Goal: Task Accomplishment & Management: Use online tool/utility

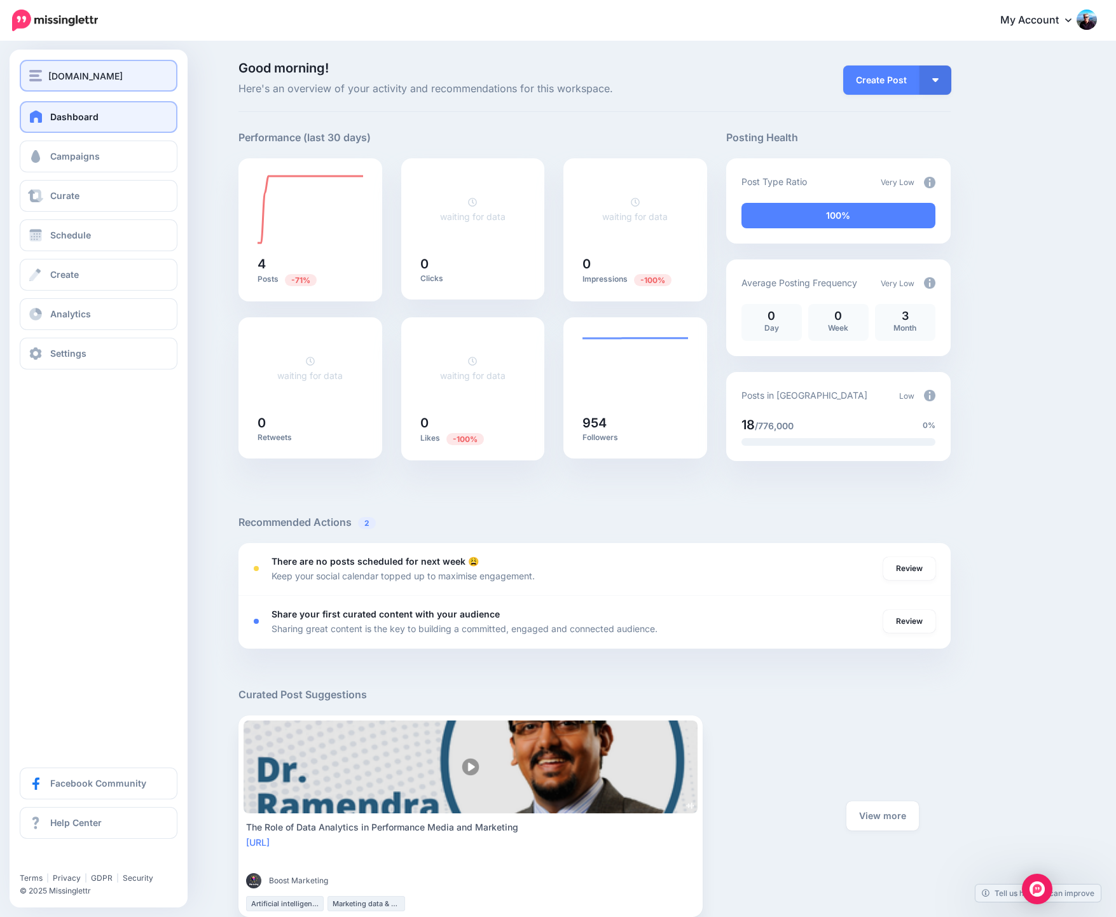
click at [70, 79] on span "[DOMAIN_NAME]" at bounding box center [85, 76] width 74 height 15
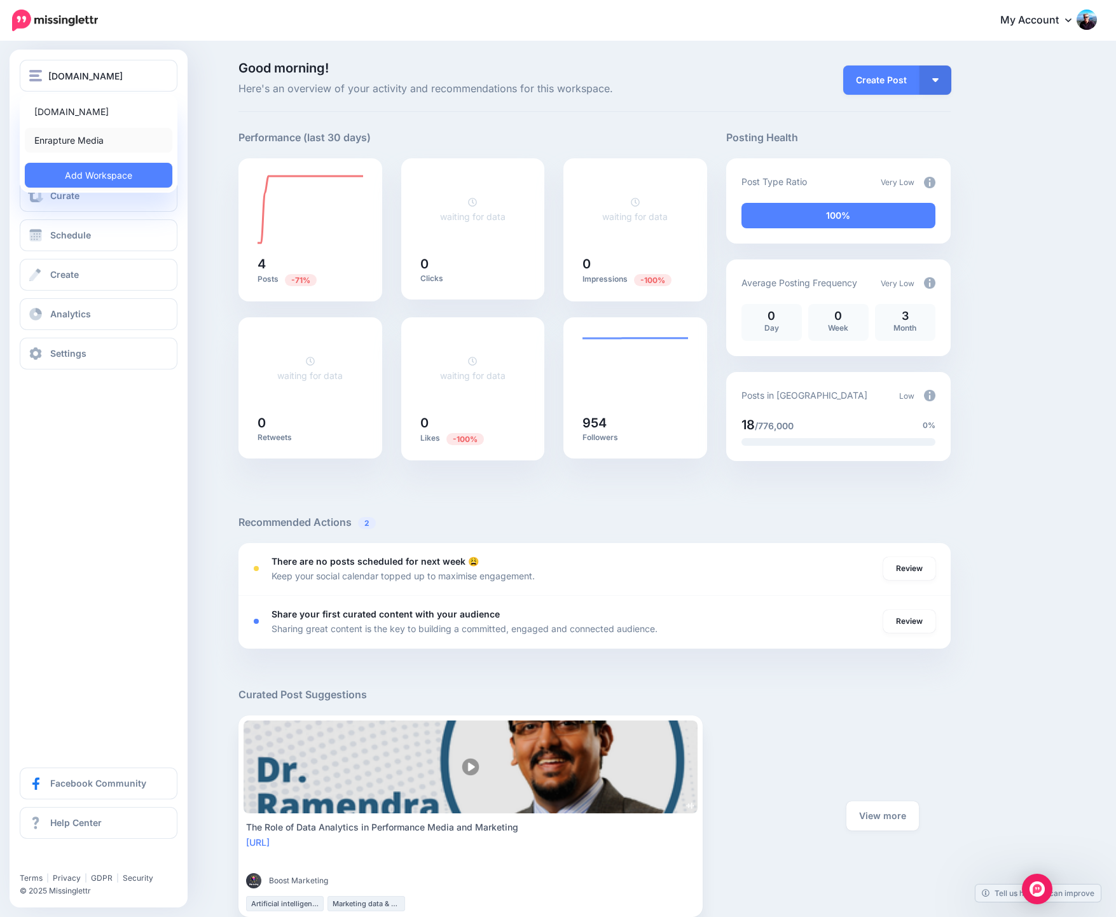
click at [78, 134] on link "Enrapture Media" at bounding box center [99, 140] width 148 height 25
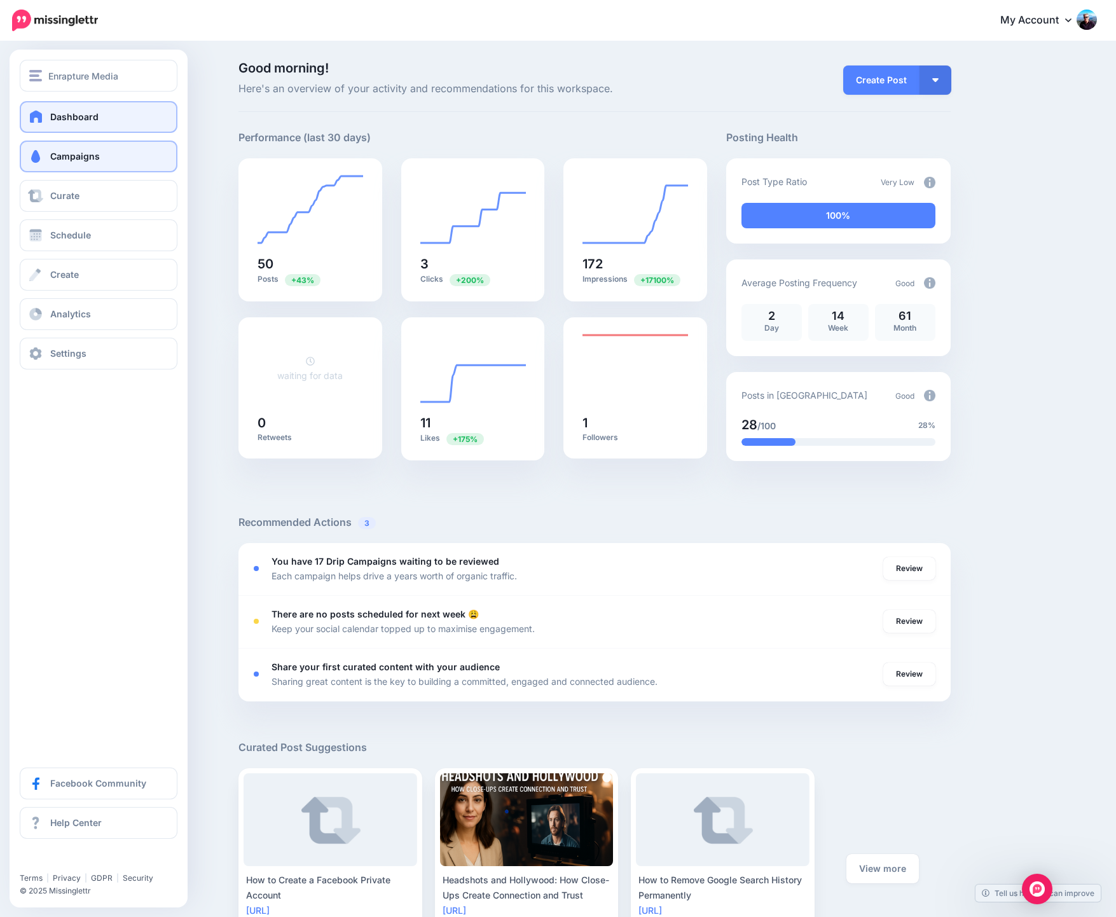
click at [89, 157] on span "Campaigns" at bounding box center [75, 156] width 50 height 11
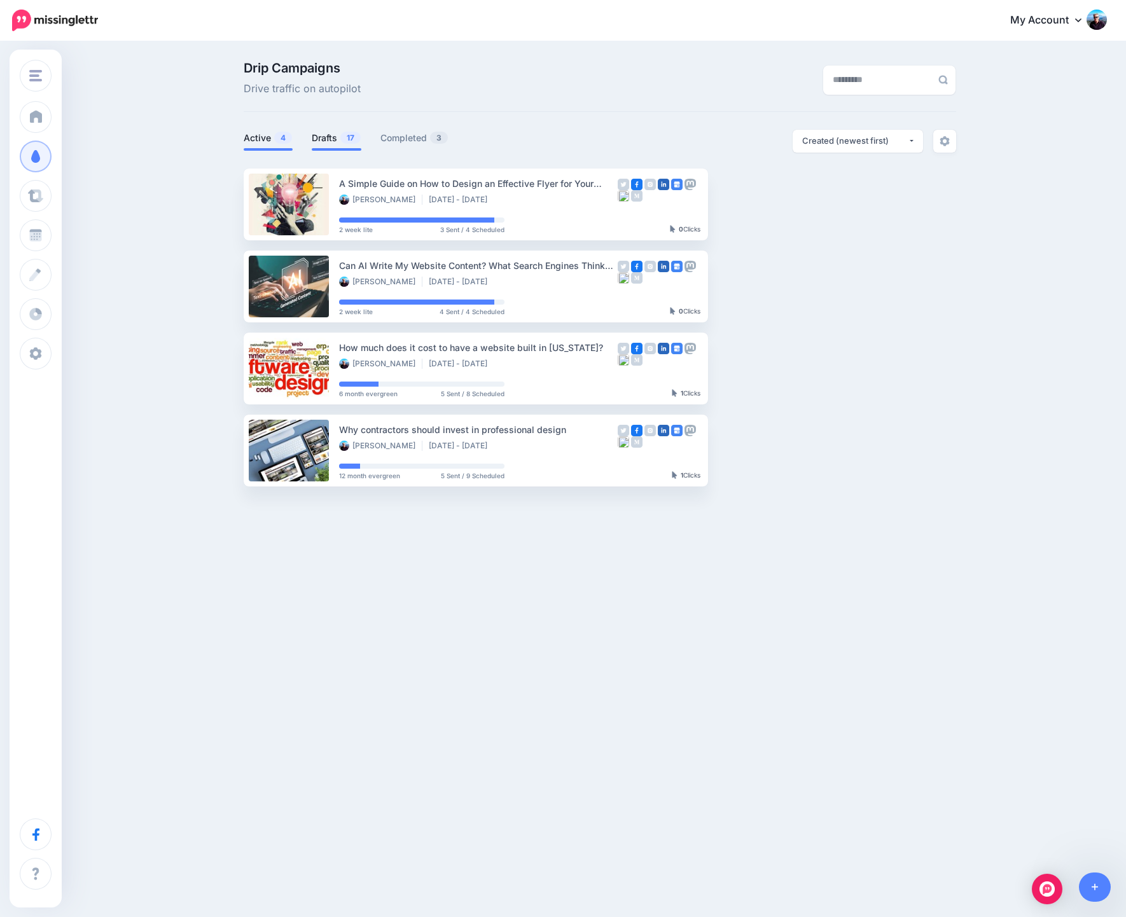
click at [329, 140] on link "Drafts 17" at bounding box center [337, 137] width 50 height 15
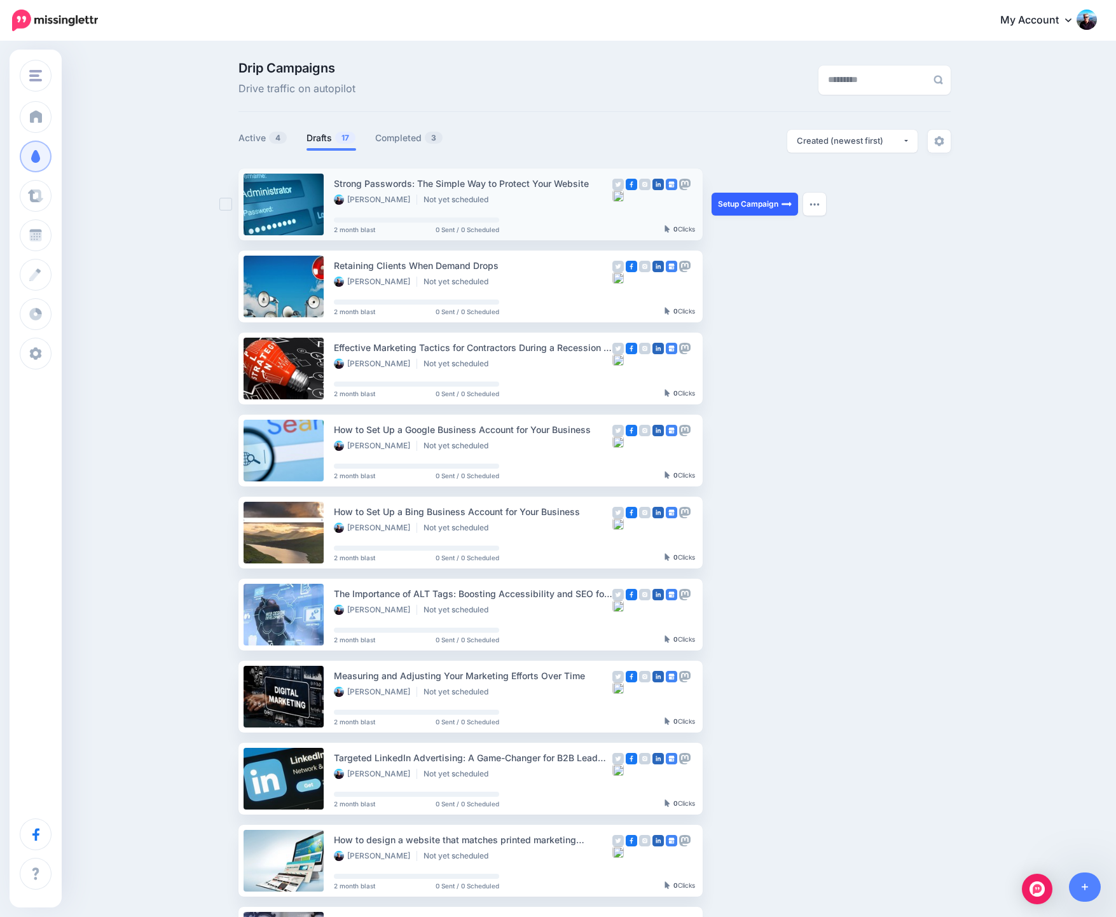
click at [752, 208] on link "Setup Campaign" at bounding box center [755, 204] width 86 height 23
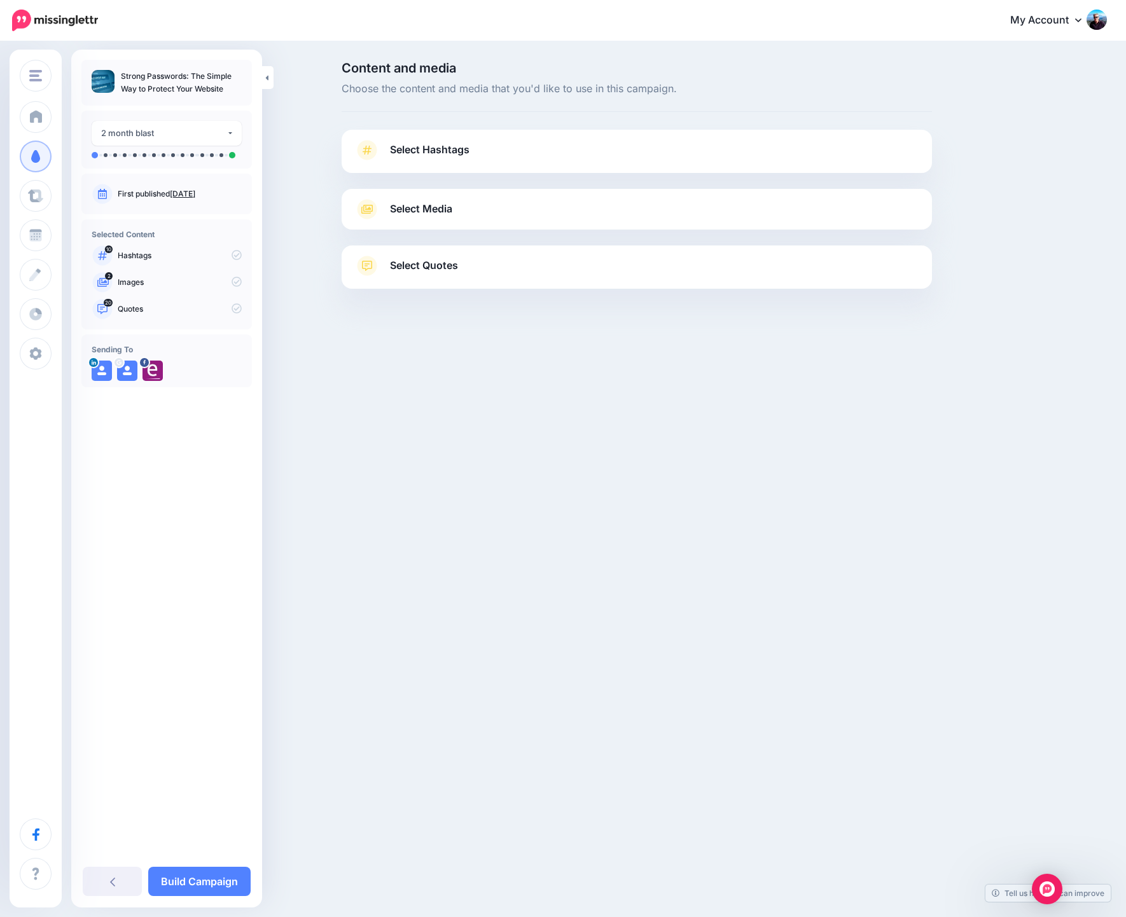
click at [485, 153] on link "Select Hashtags" at bounding box center [636, 156] width 565 height 33
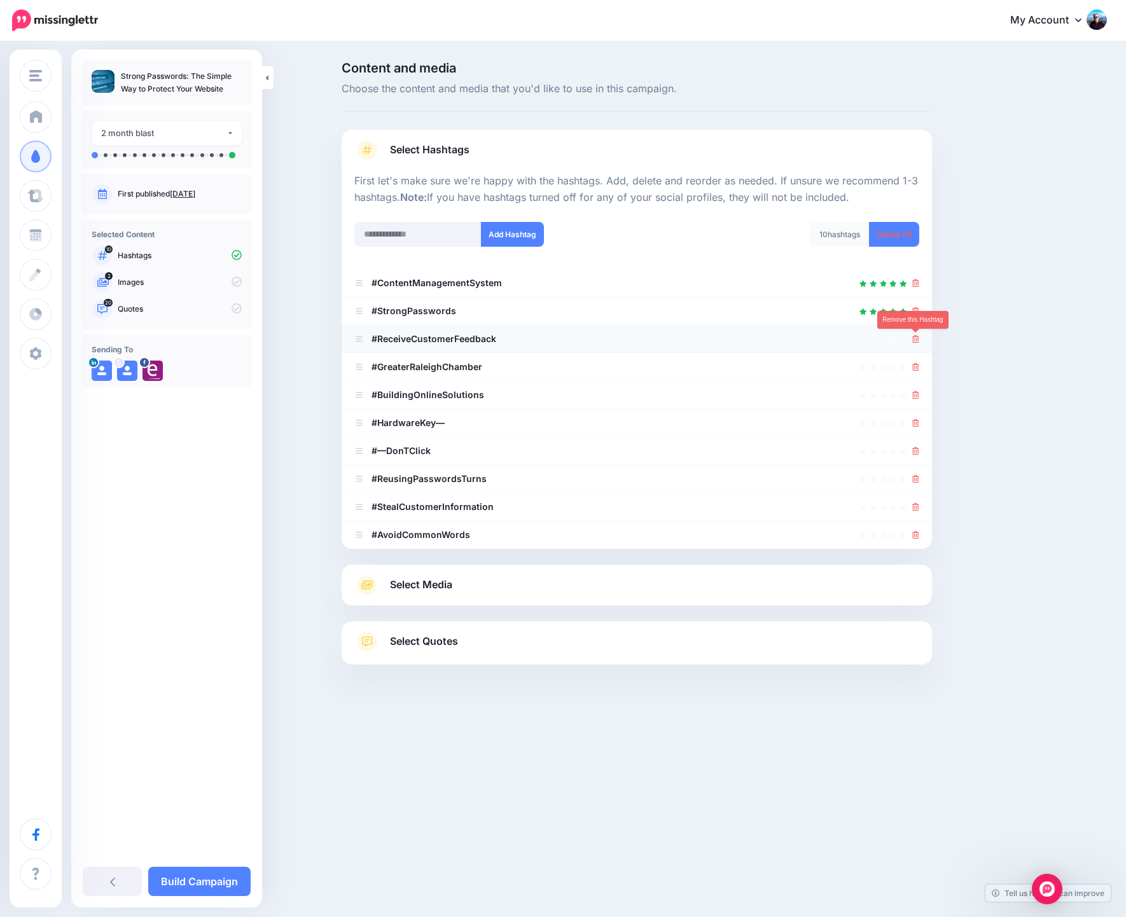
click at [915, 342] on icon at bounding box center [915, 339] width 7 height 8
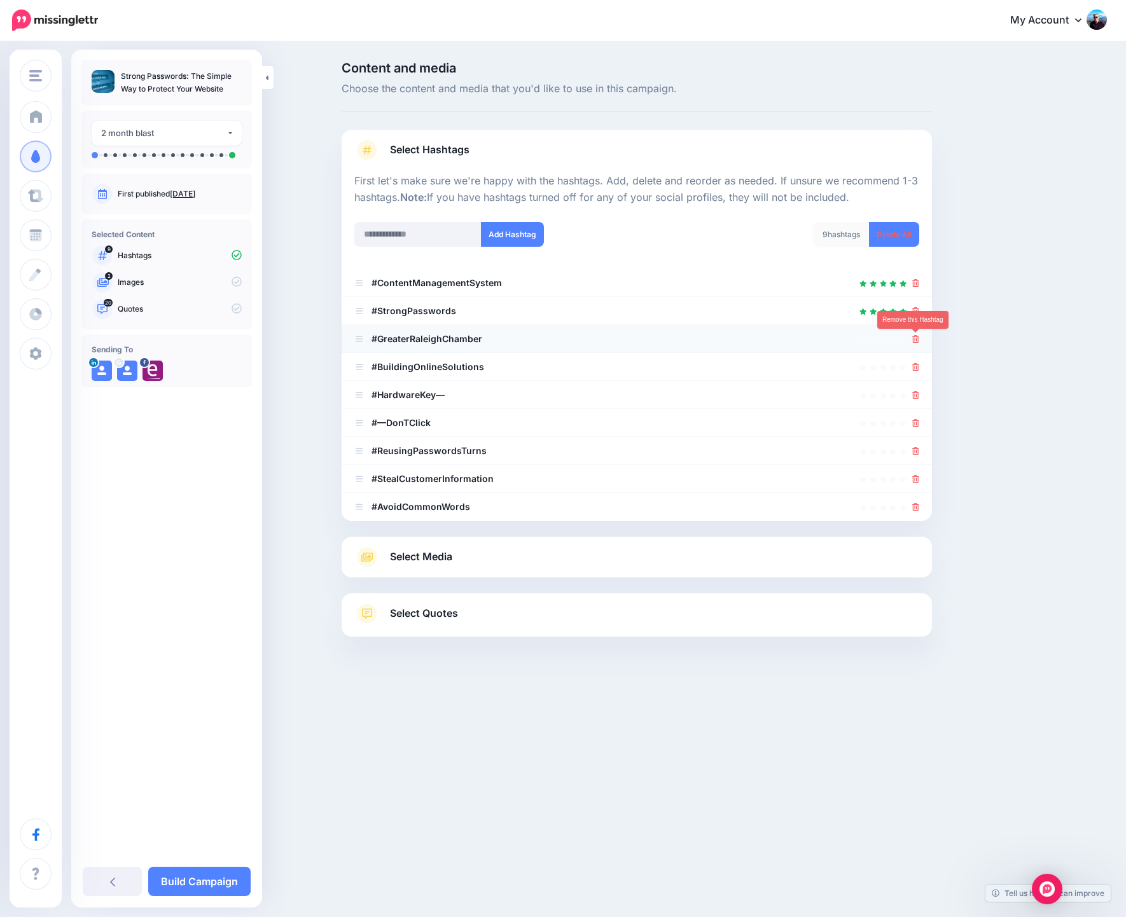
click at [916, 343] on icon at bounding box center [915, 339] width 7 height 8
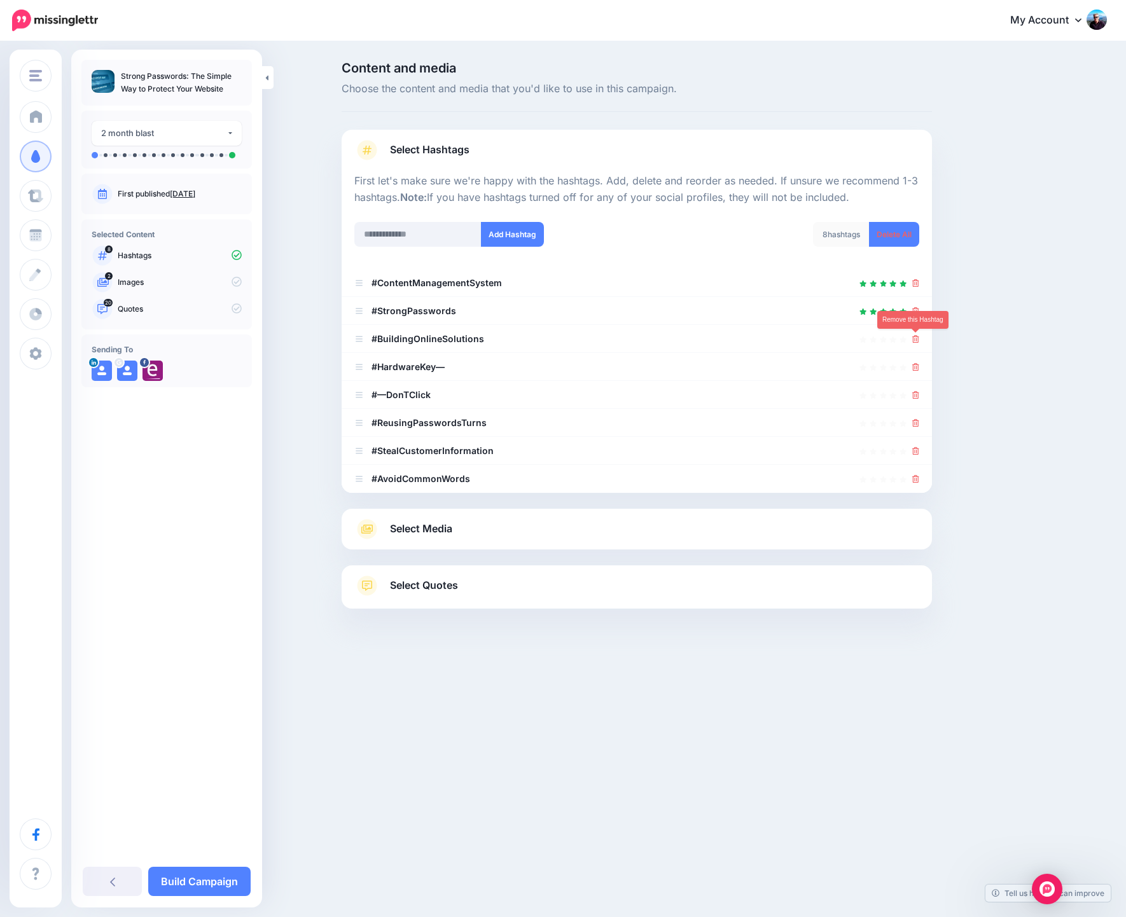
click at [916, 343] on icon at bounding box center [915, 339] width 7 height 8
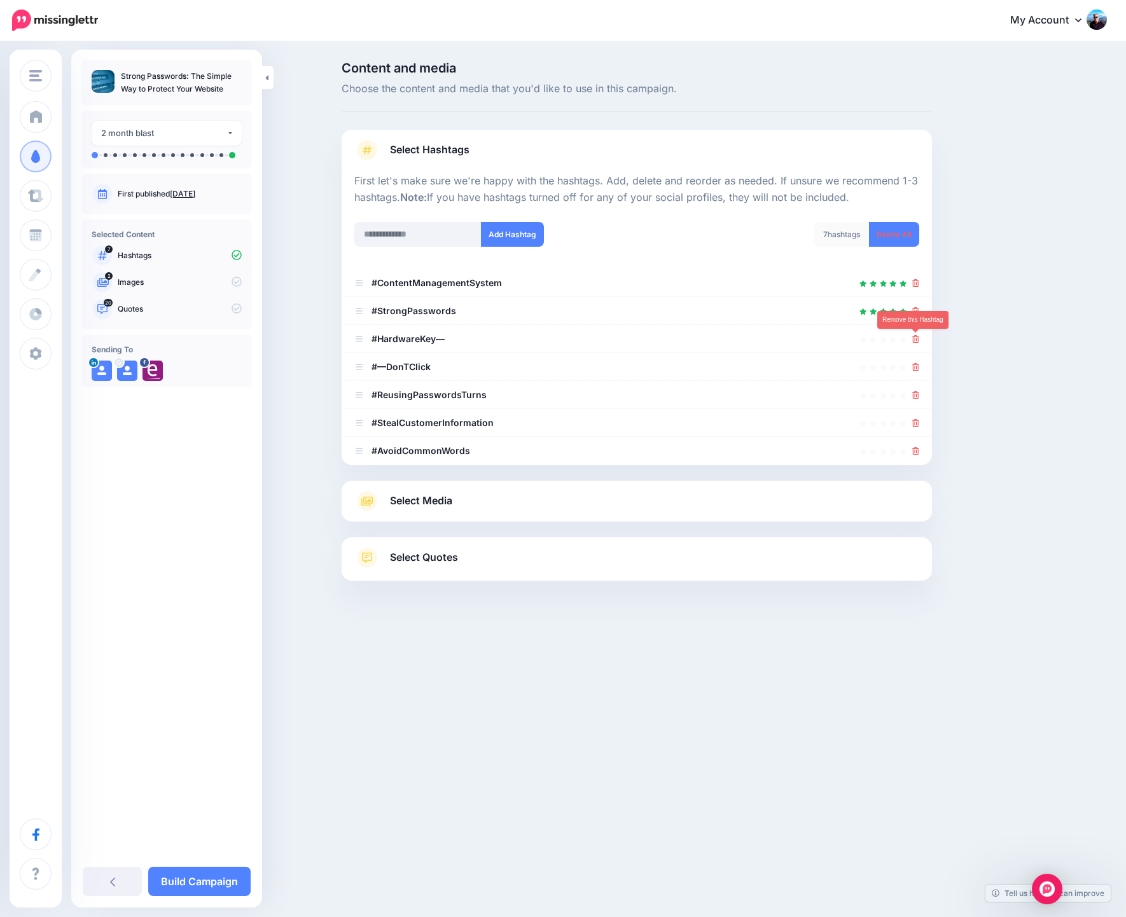
click at [916, 343] on icon at bounding box center [915, 339] width 7 height 8
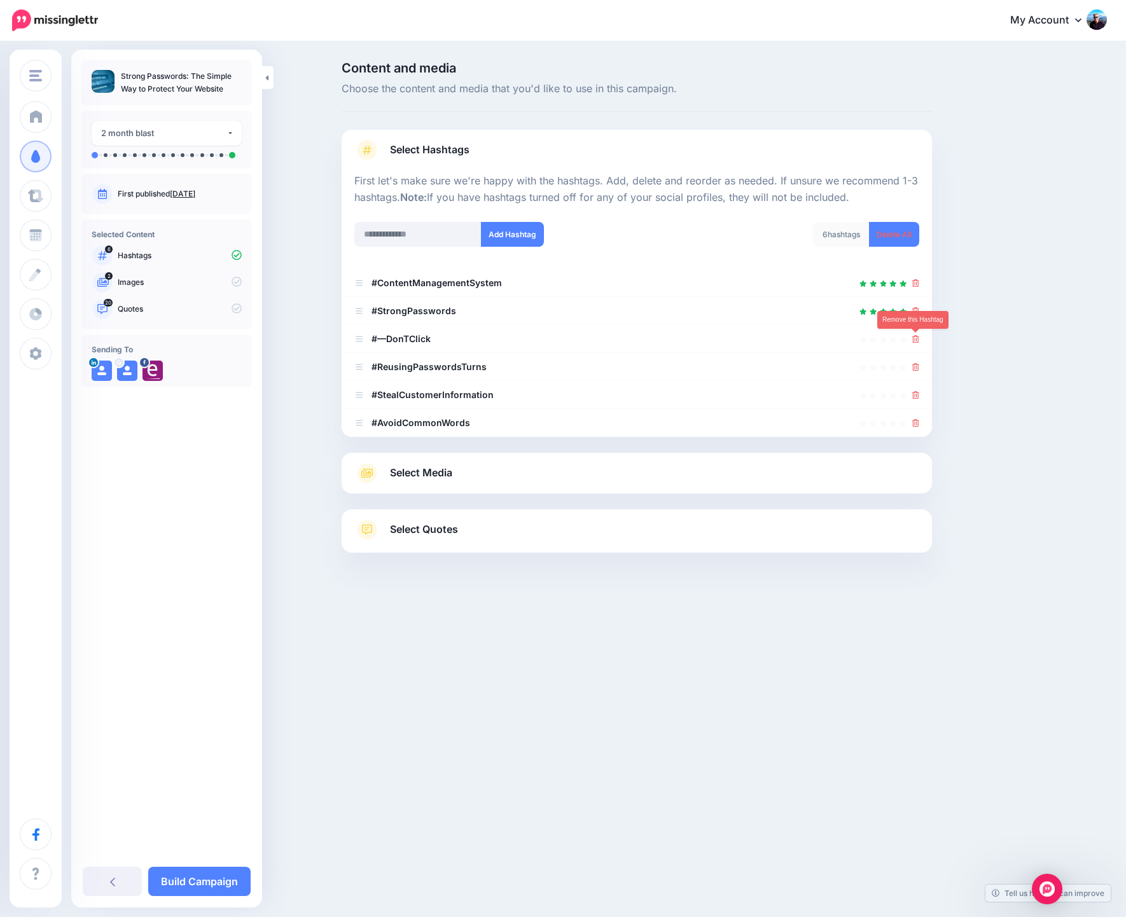
click at [916, 343] on icon at bounding box center [915, 339] width 7 height 8
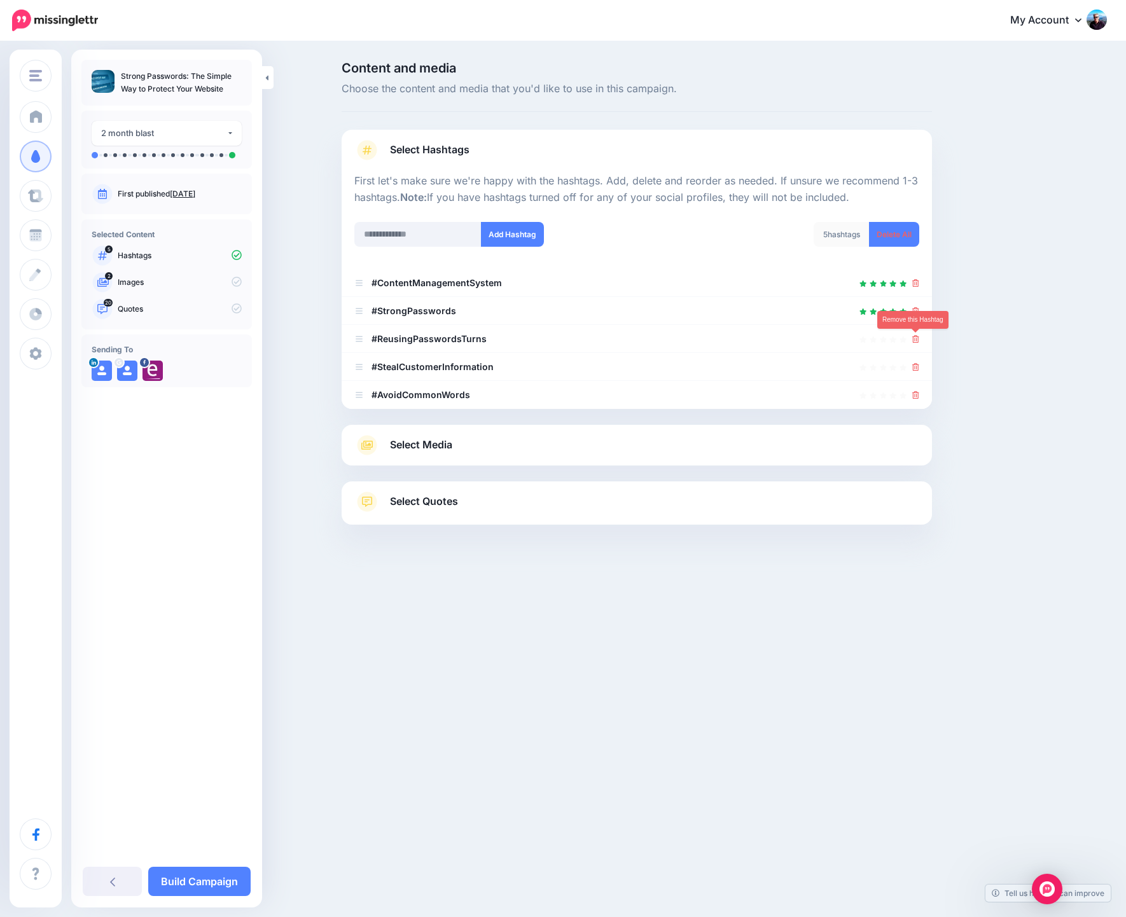
click at [916, 343] on icon at bounding box center [915, 339] width 7 height 8
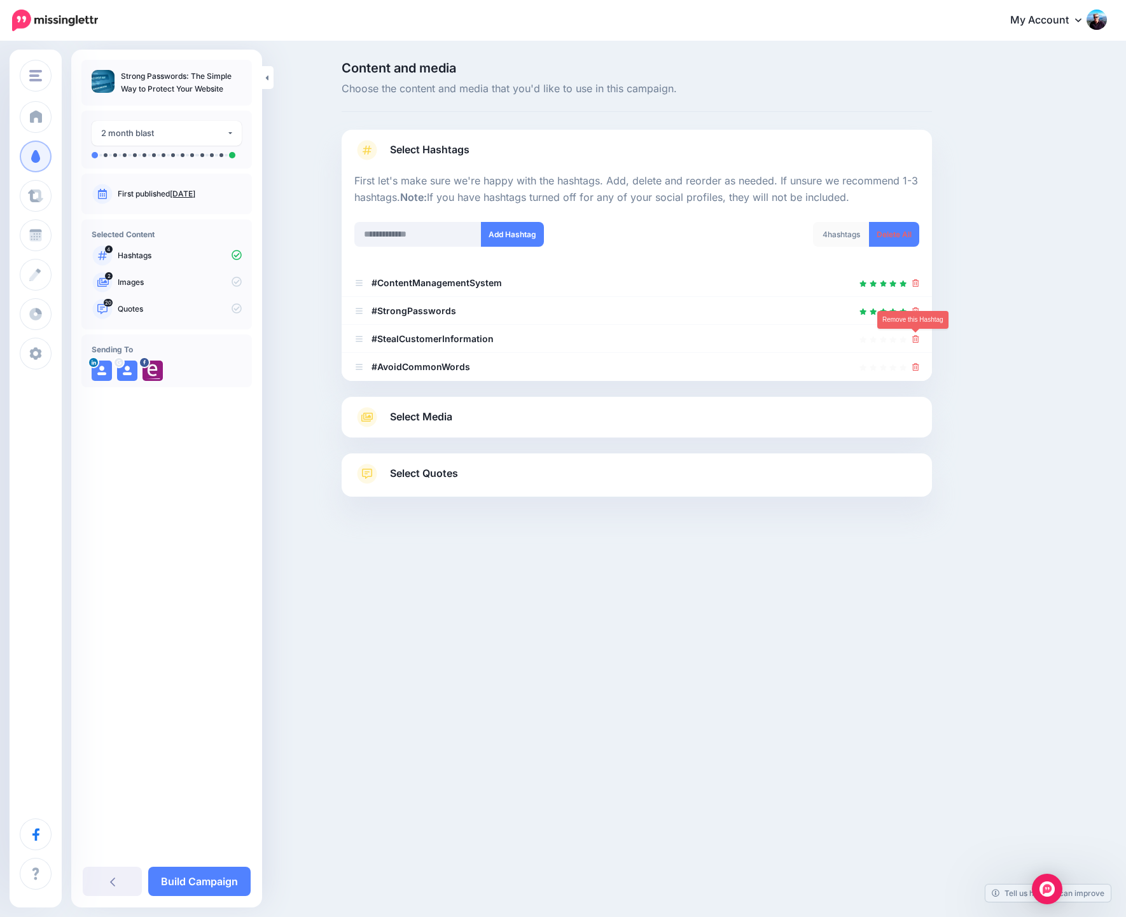
click at [916, 343] on icon at bounding box center [915, 339] width 7 height 8
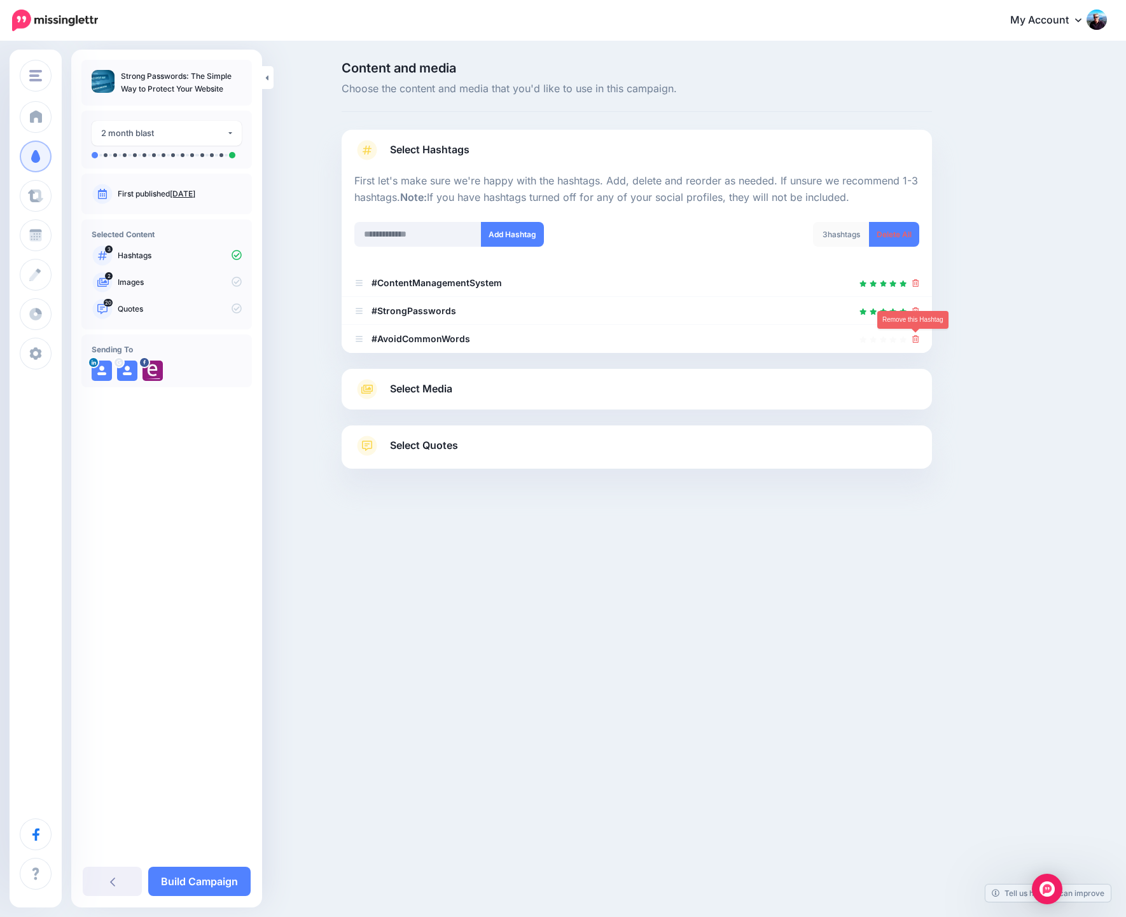
click at [916, 343] on icon at bounding box center [915, 339] width 7 height 8
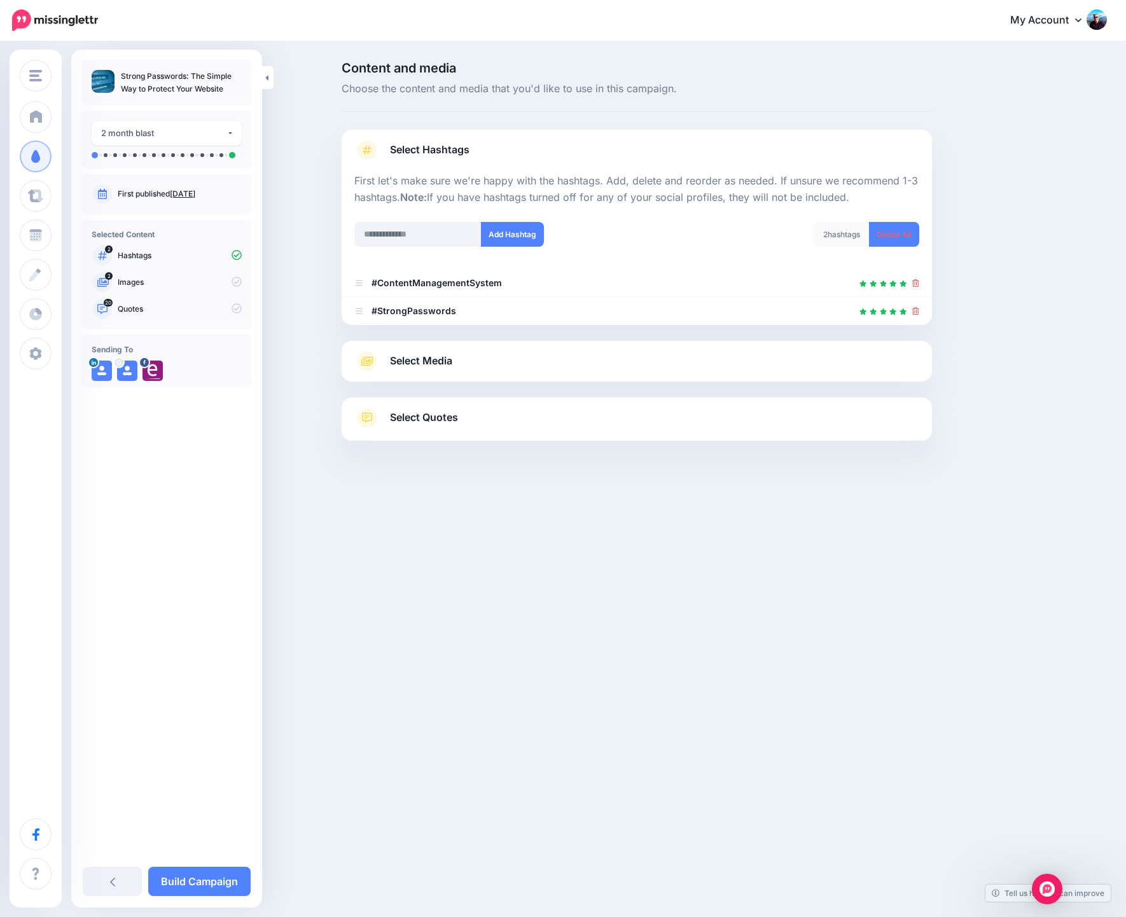
click at [581, 363] on link "Select Media" at bounding box center [636, 361] width 565 height 20
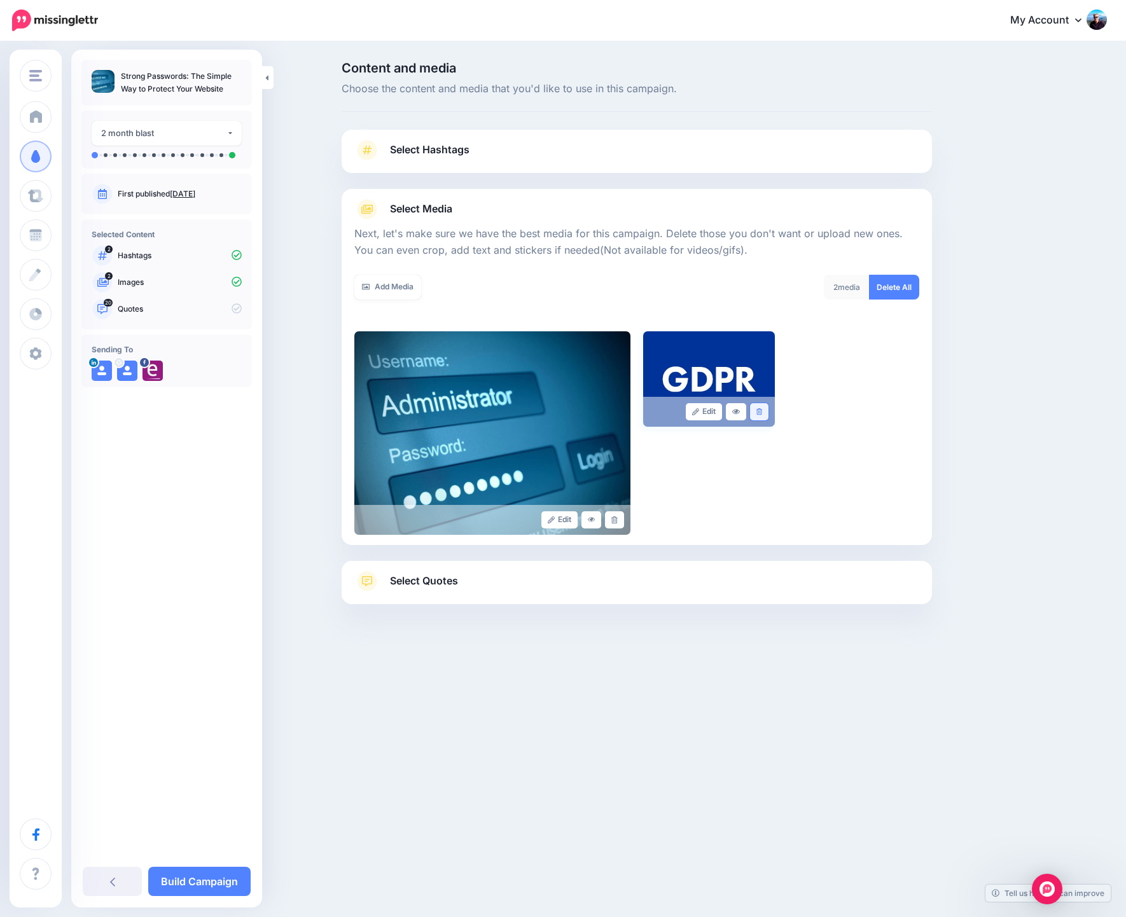
click at [756, 417] on link at bounding box center [759, 411] width 18 height 17
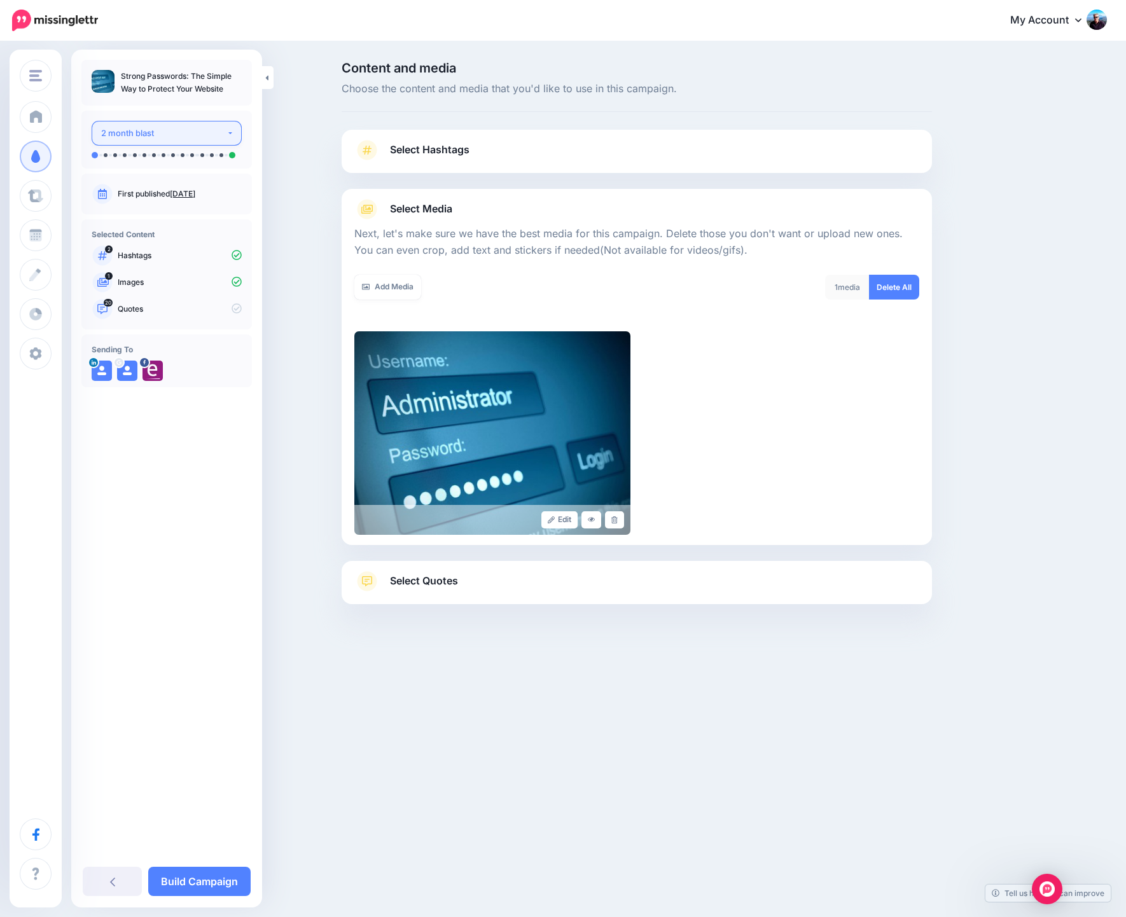
click at [229, 133] on button "2 month blast" at bounding box center [167, 133] width 150 height 25
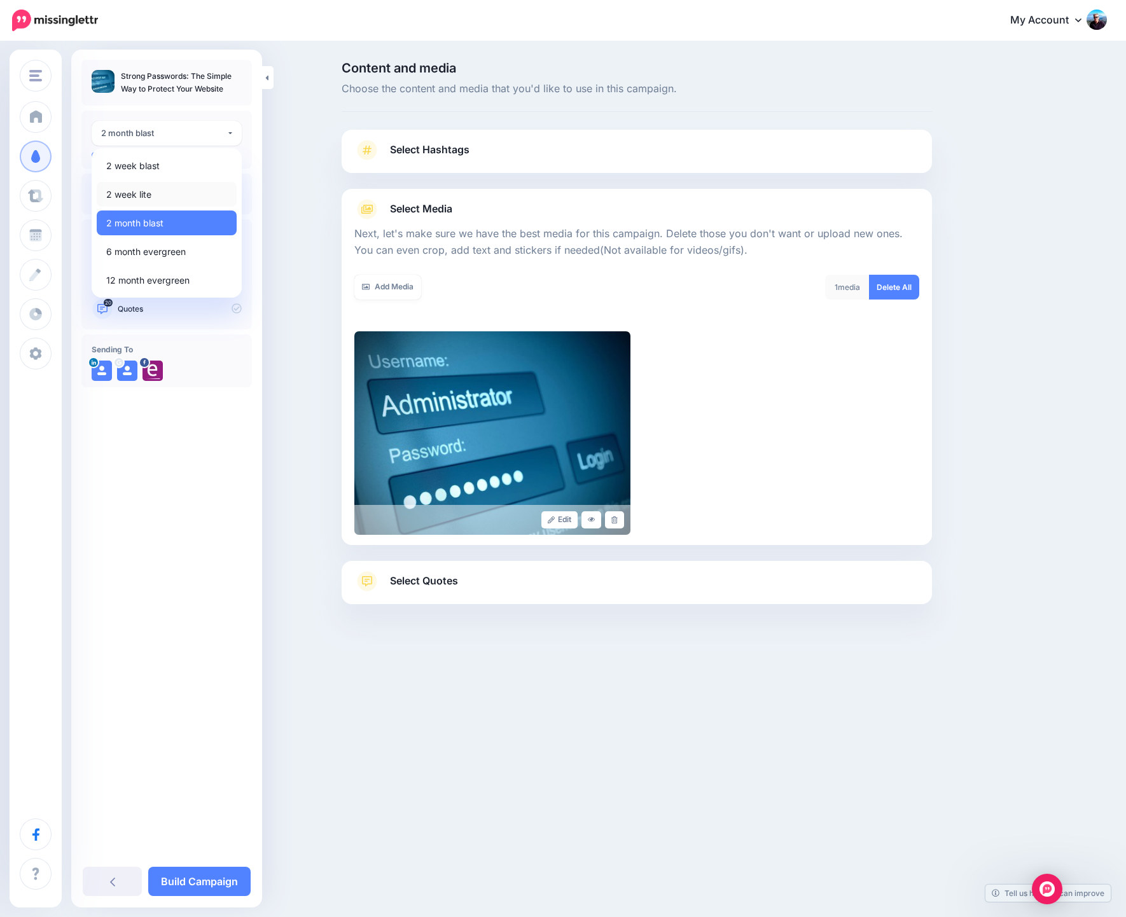
click at [144, 189] on span "2 week lite" at bounding box center [128, 194] width 45 height 15
select select "******"
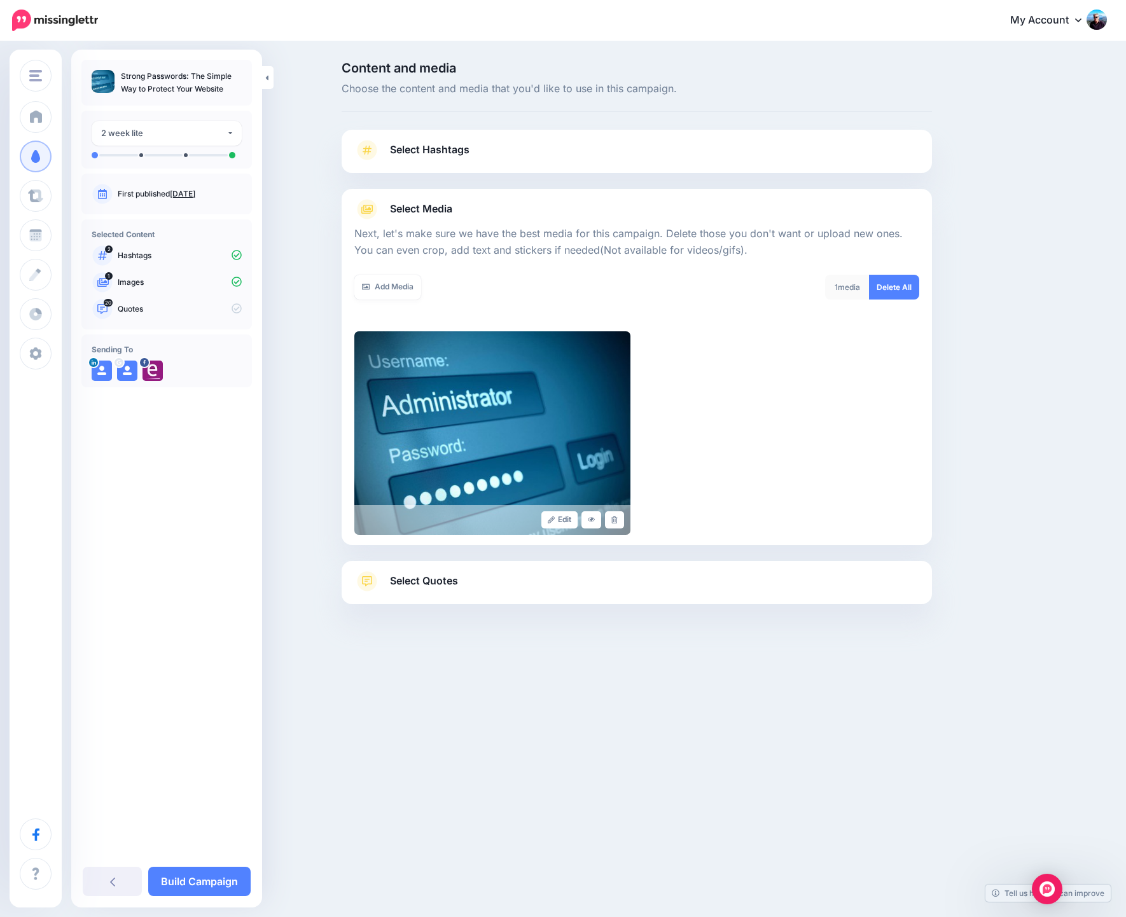
click at [511, 576] on link "Select Quotes" at bounding box center [636, 587] width 565 height 33
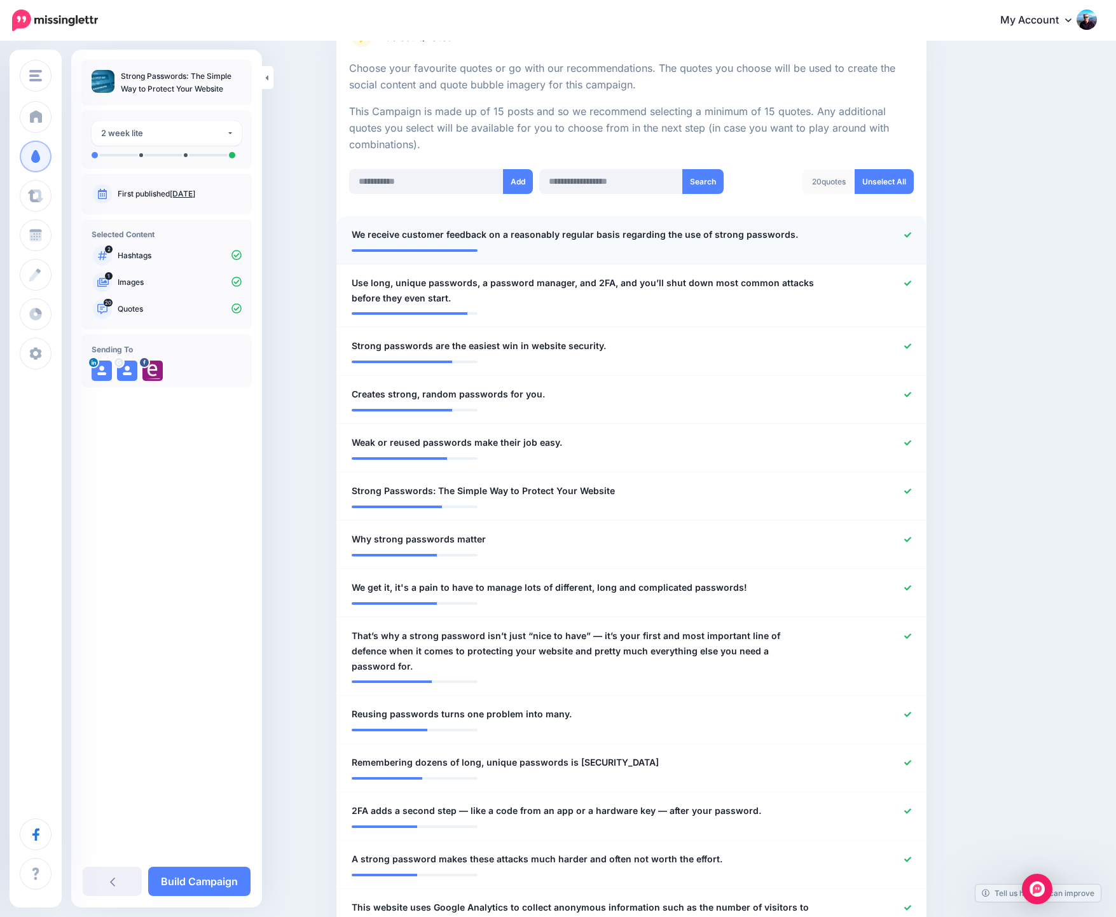
scroll to position [244, 0]
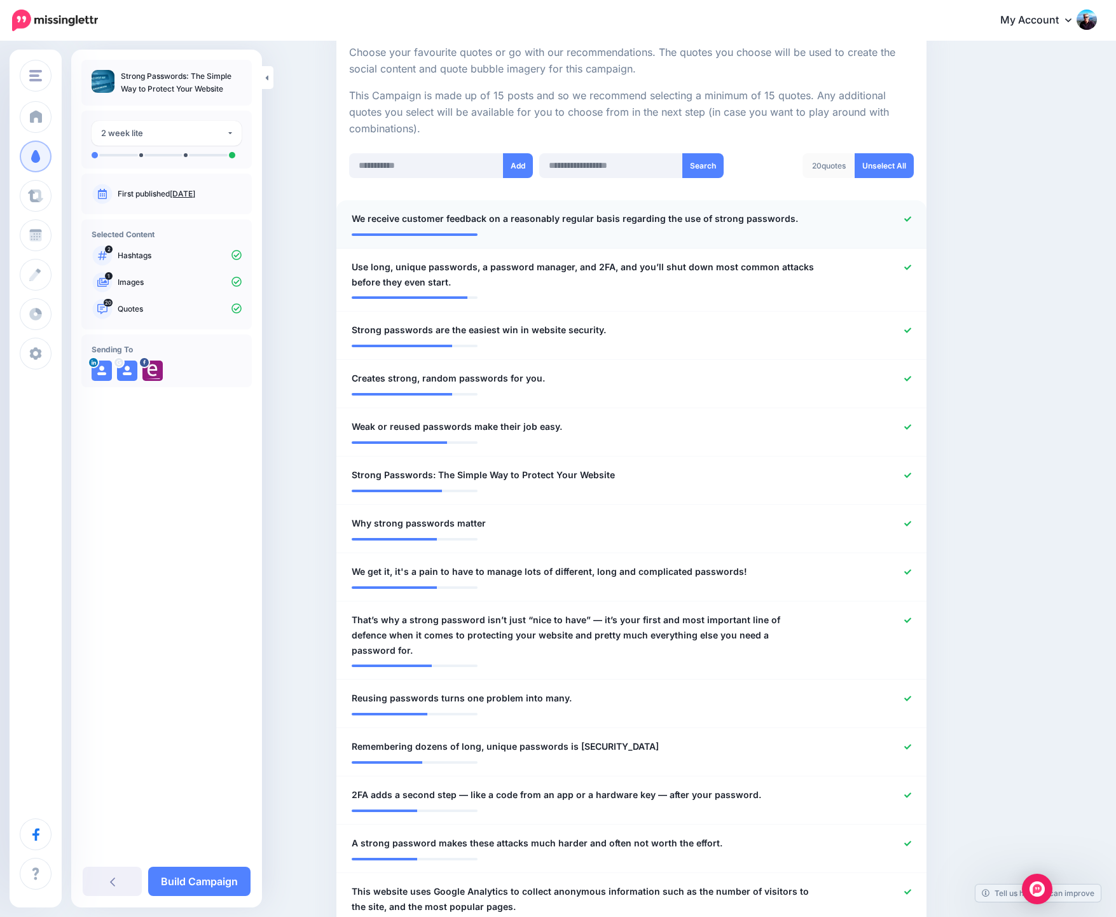
click at [911, 221] on icon at bounding box center [907, 219] width 7 height 7
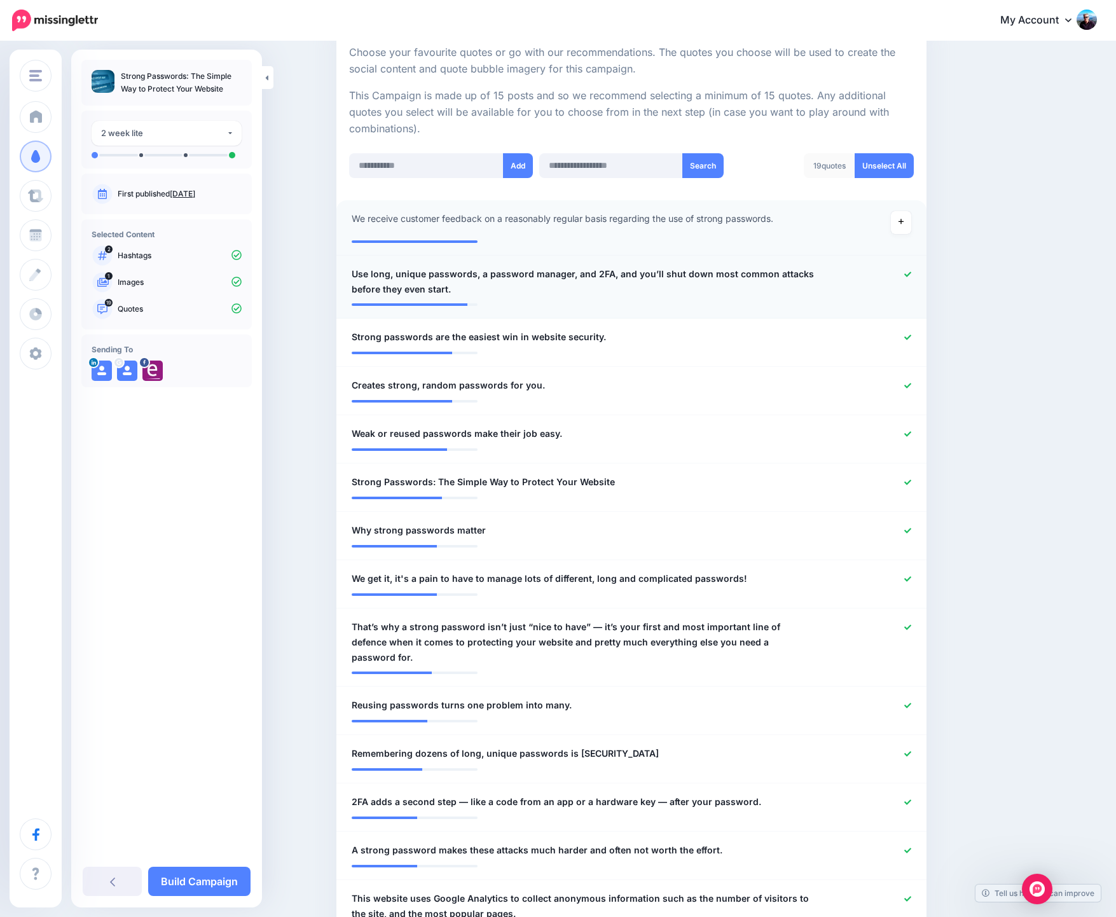
click at [911, 273] on icon at bounding box center [907, 274] width 7 height 7
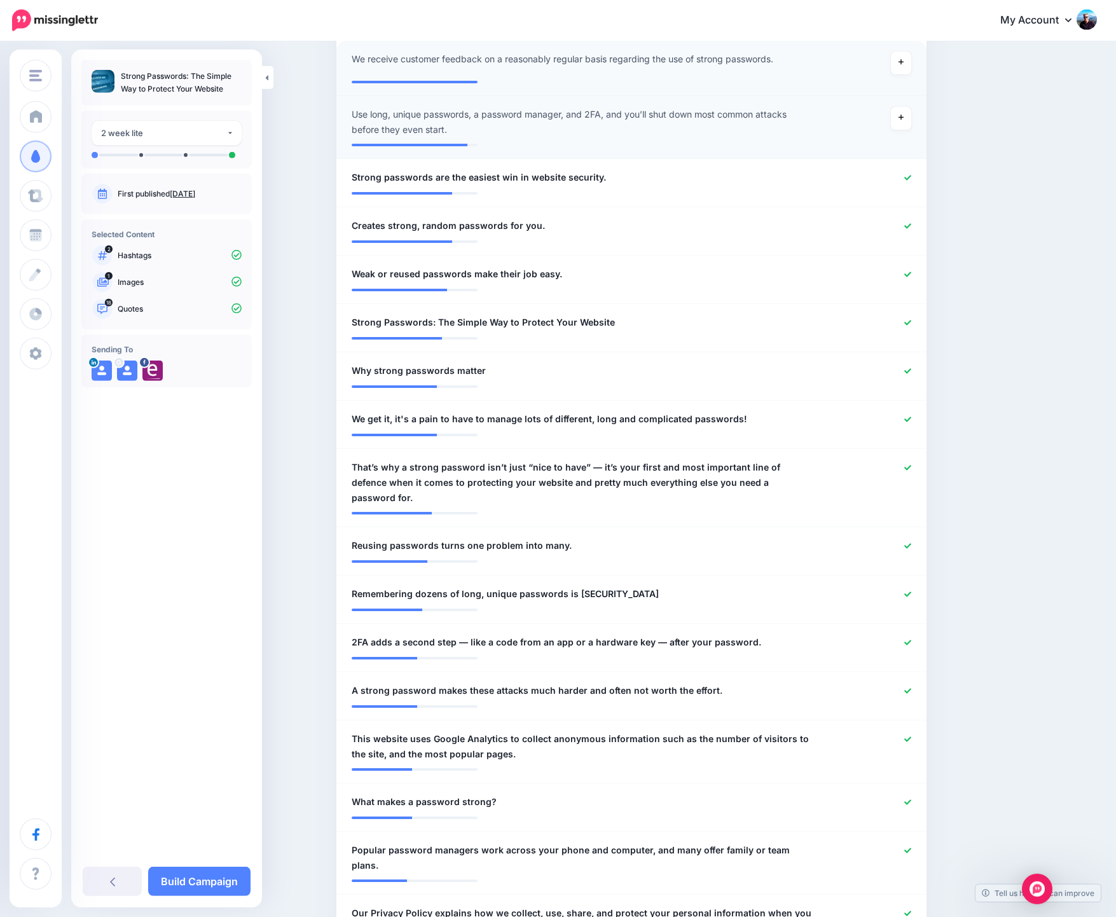
scroll to position [427, 0]
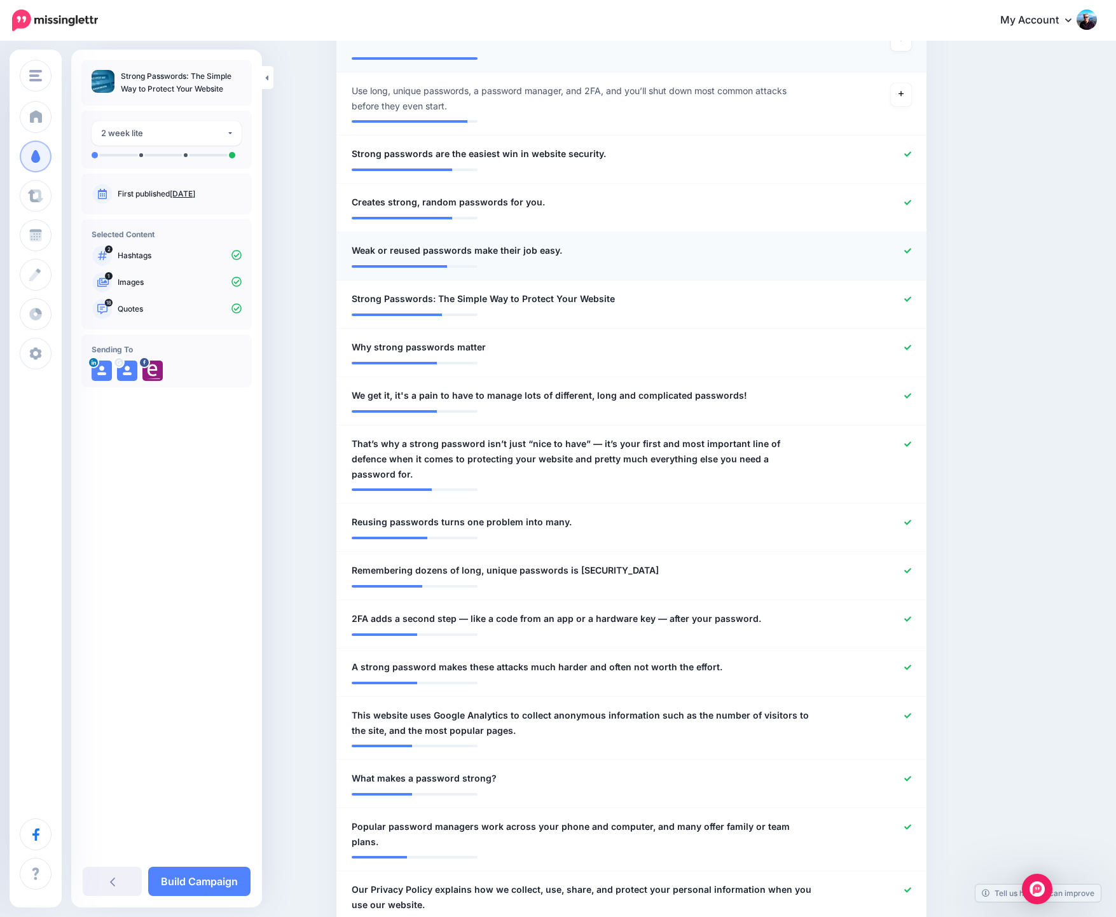
click at [911, 256] on link at bounding box center [907, 251] width 7 height 9
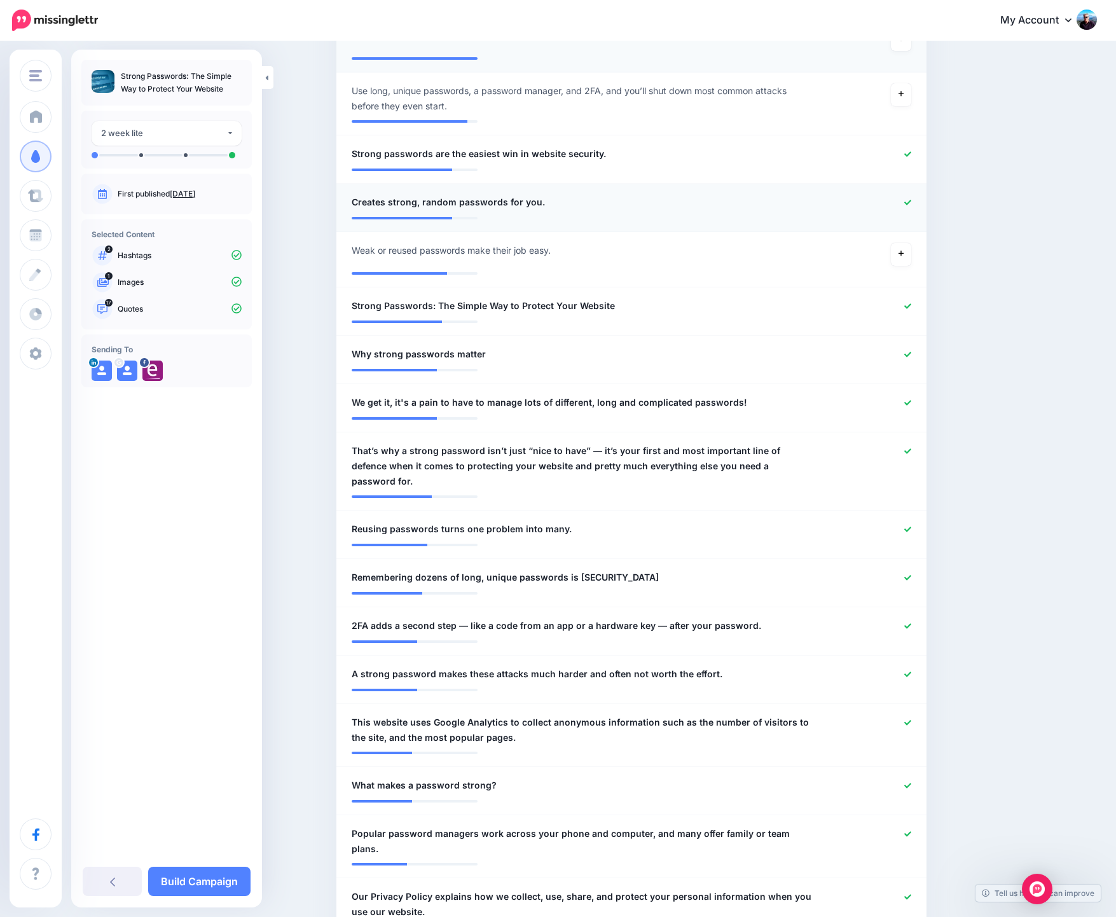
click at [911, 202] on icon at bounding box center [907, 202] width 7 height 7
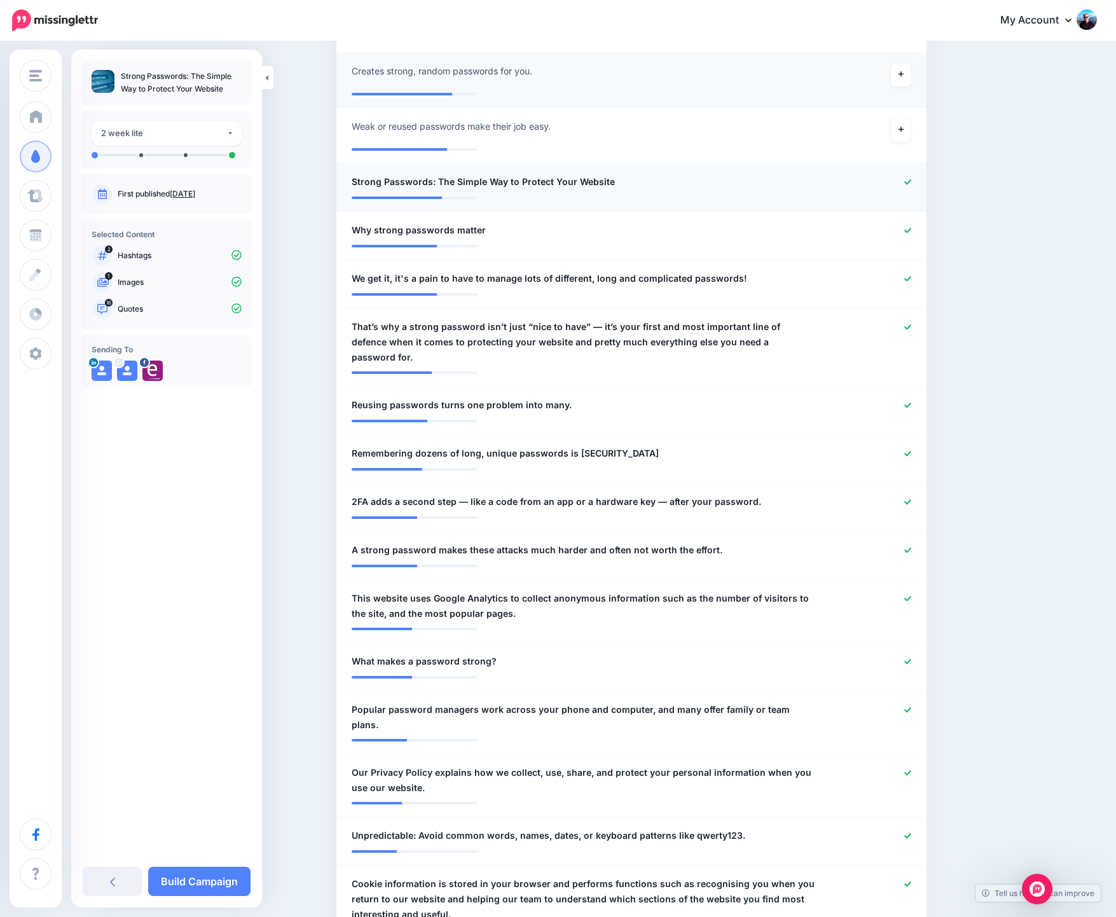
scroll to position [560, 0]
click at [910, 279] on icon at bounding box center [907, 277] width 7 height 7
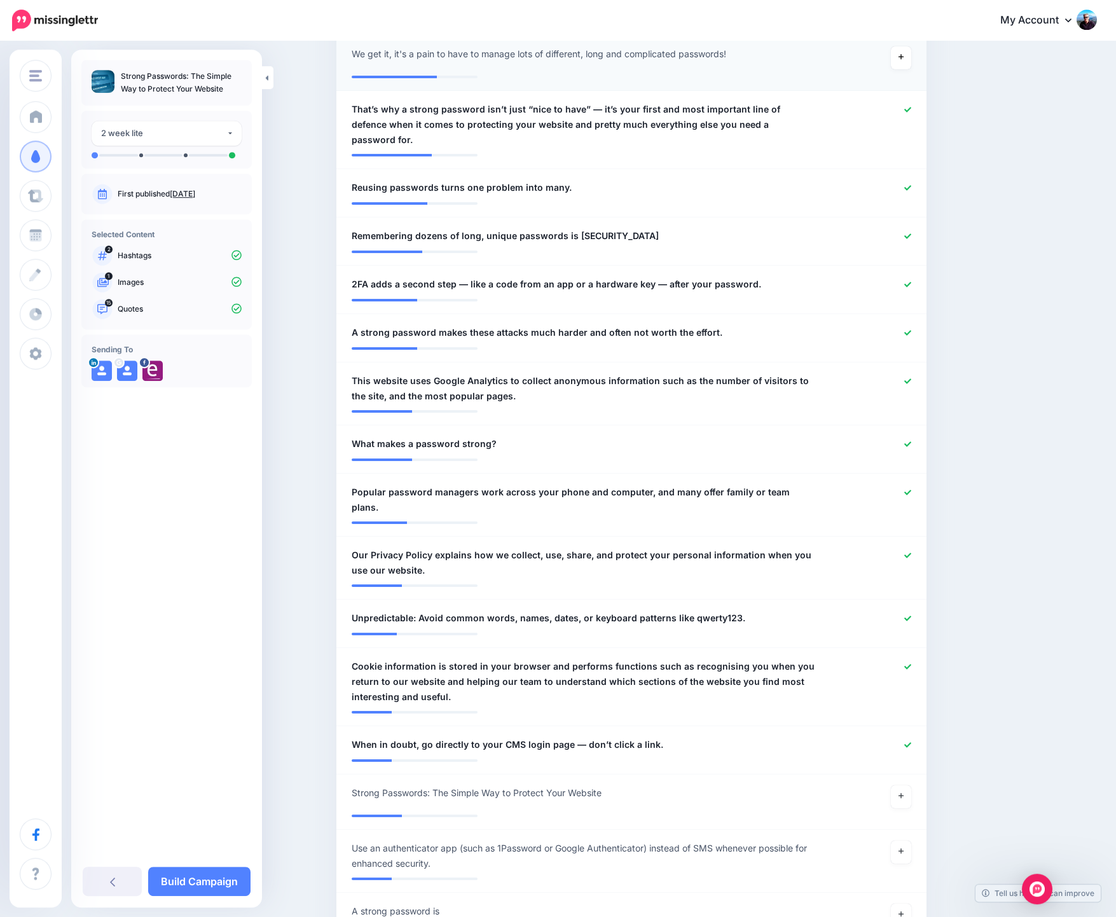
scroll to position [784, 0]
click at [911, 231] on link at bounding box center [907, 235] width 7 height 9
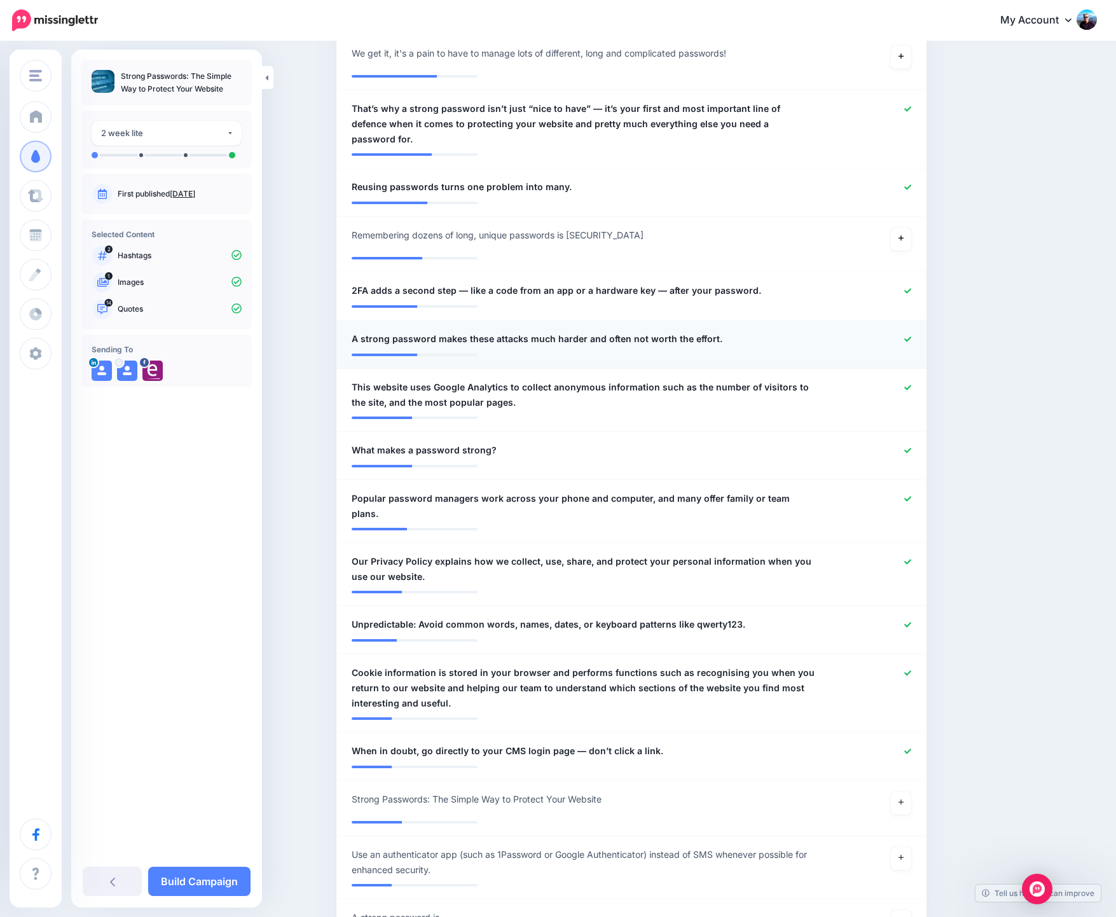
click at [911, 336] on icon at bounding box center [907, 339] width 7 height 7
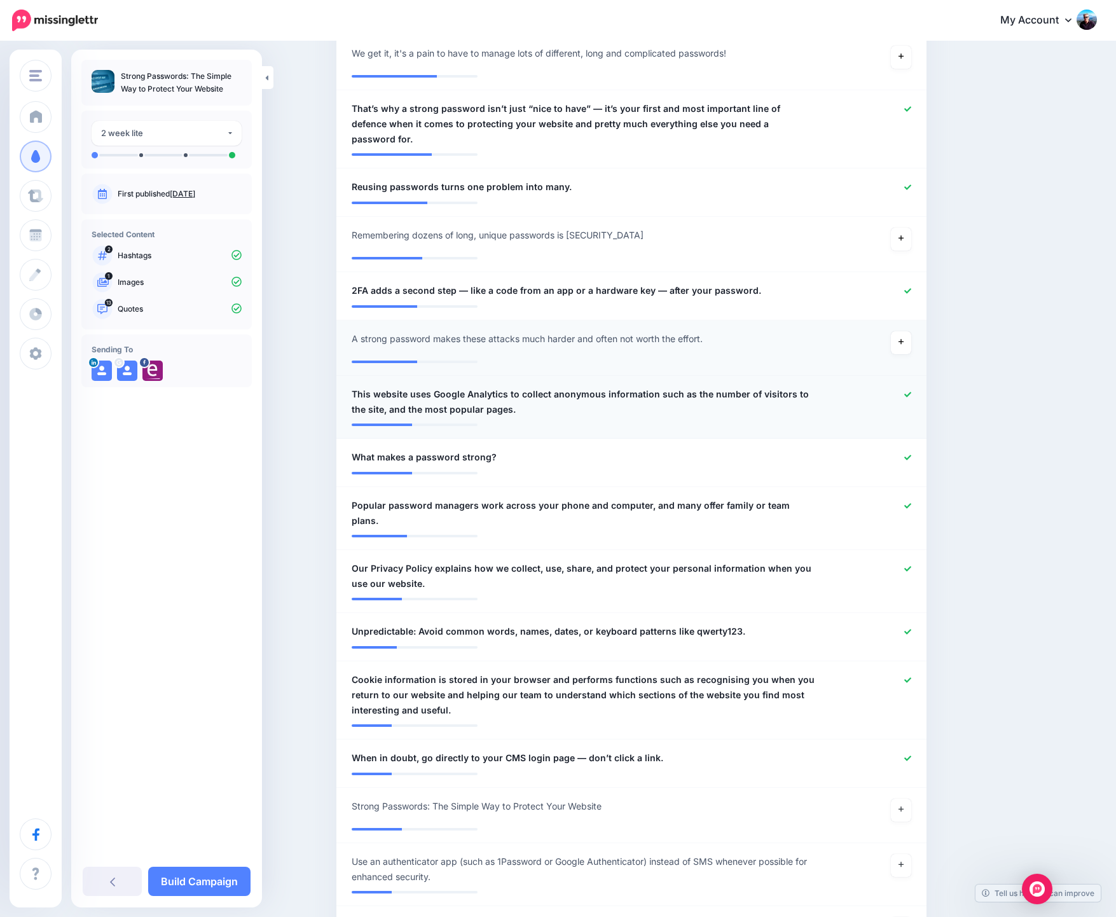
click at [911, 392] on icon at bounding box center [907, 394] width 7 height 5
click at [911, 566] on icon at bounding box center [907, 568] width 7 height 5
click at [911, 629] on icon at bounding box center [907, 631] width 7 height 5
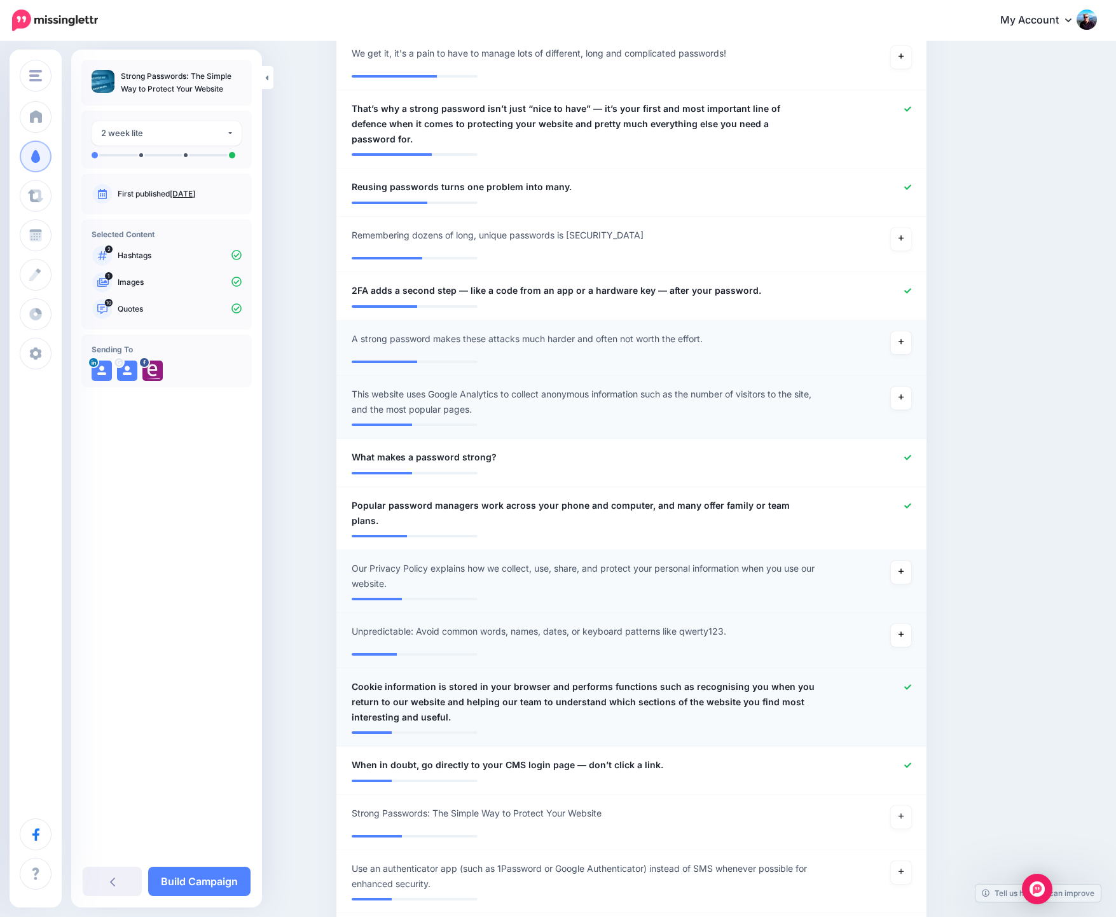
click at [910, 684] on icon at bounding box center [907, 687] width 7 height 7
click at [911, 762] on icon at bounding box center [907, 765] width 7 height 7
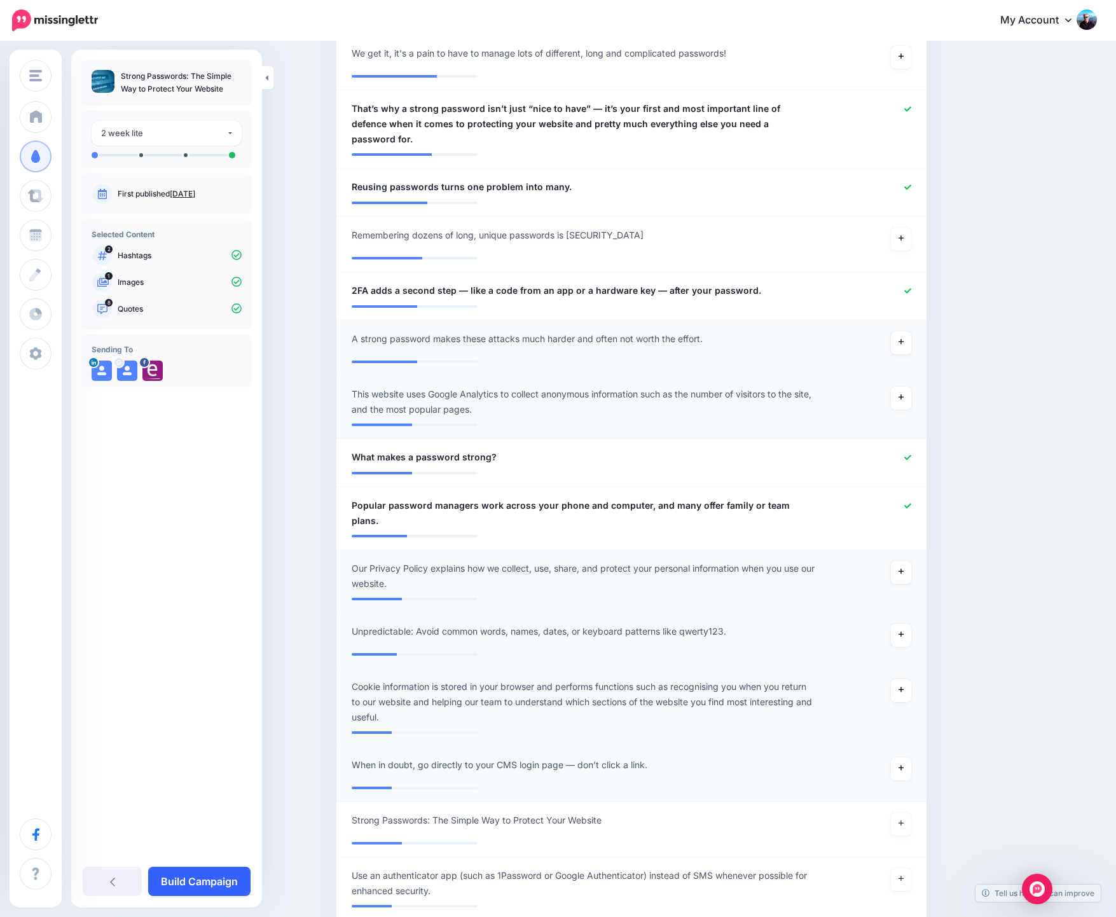
click at [218, 886] on link "Build Campaign" at bounding box center [199, 881] width 102 height 29
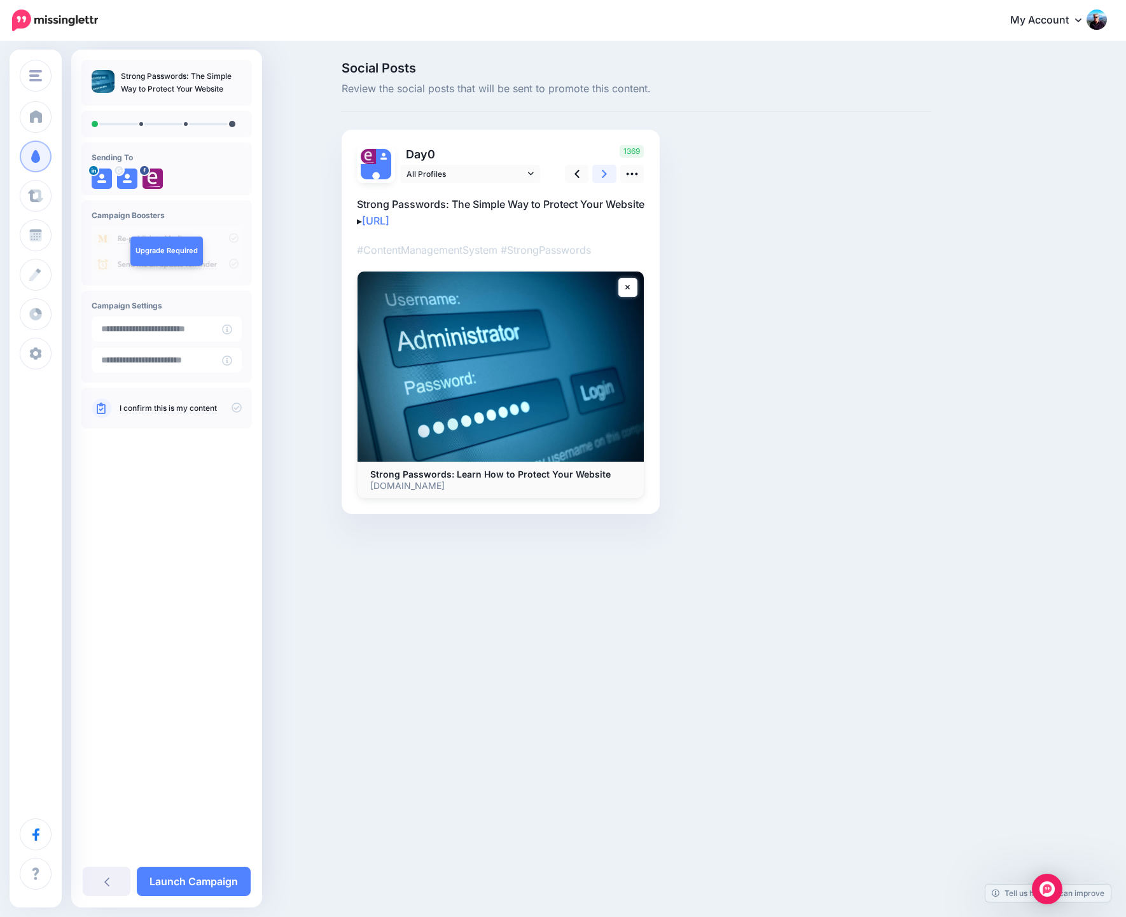
click at [604, 174] on icon at bounding box center [604, 173] width 5 height 13
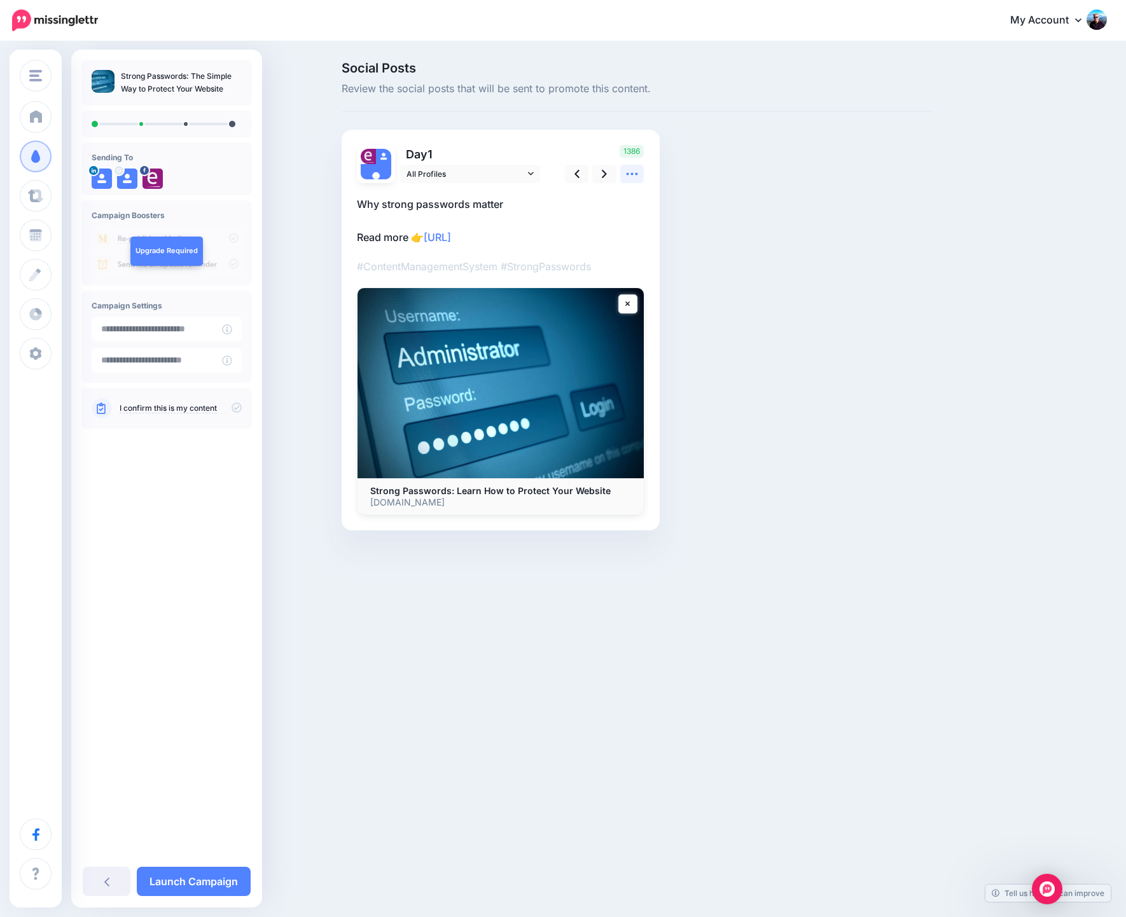
click at [630, 174] on icon at bounding box center [631, 173] width 13 height 13
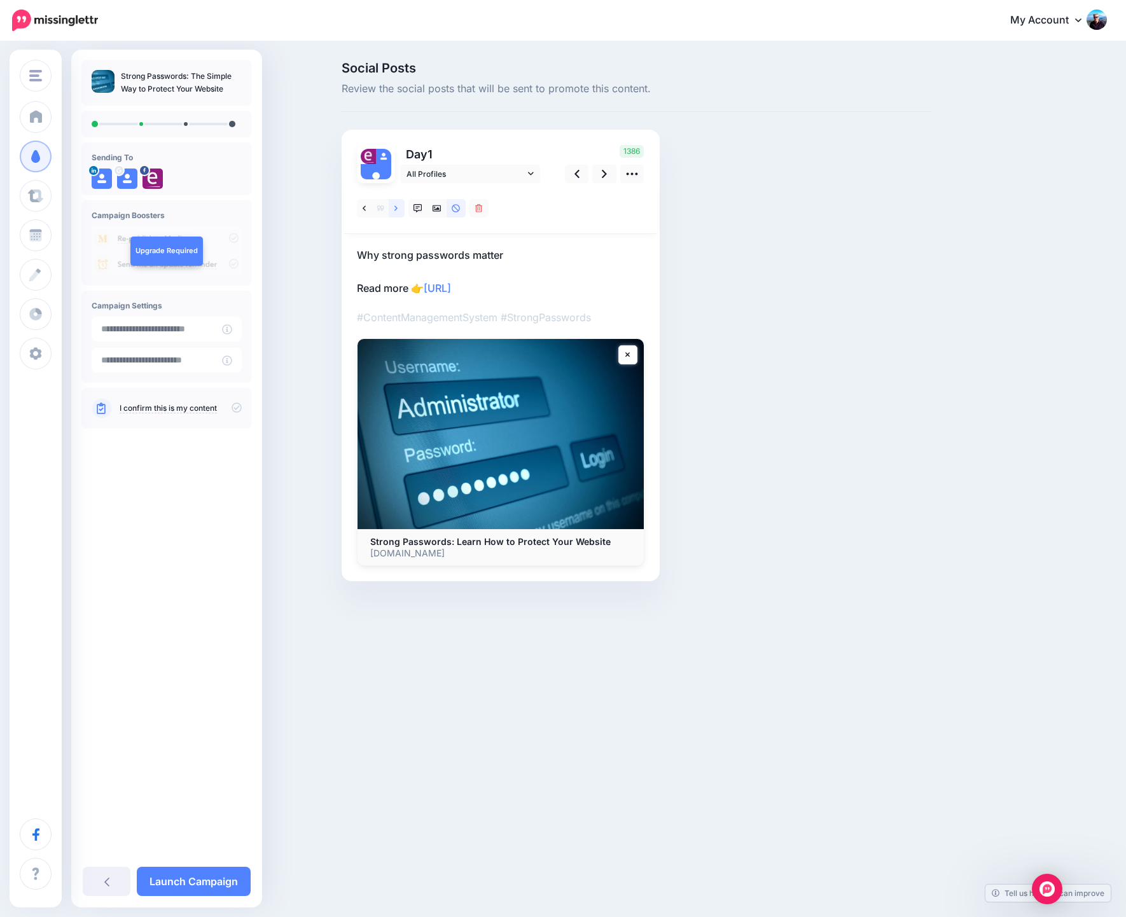
click at [397, 209] on icon at bounding box center [395, 207] width 3 height 5
click at [364, 207] on icon at bounding box center [364, 208] width 3 height 9
click at [602, 174] on icon at bounding box center [604, 173] width 5 height 13
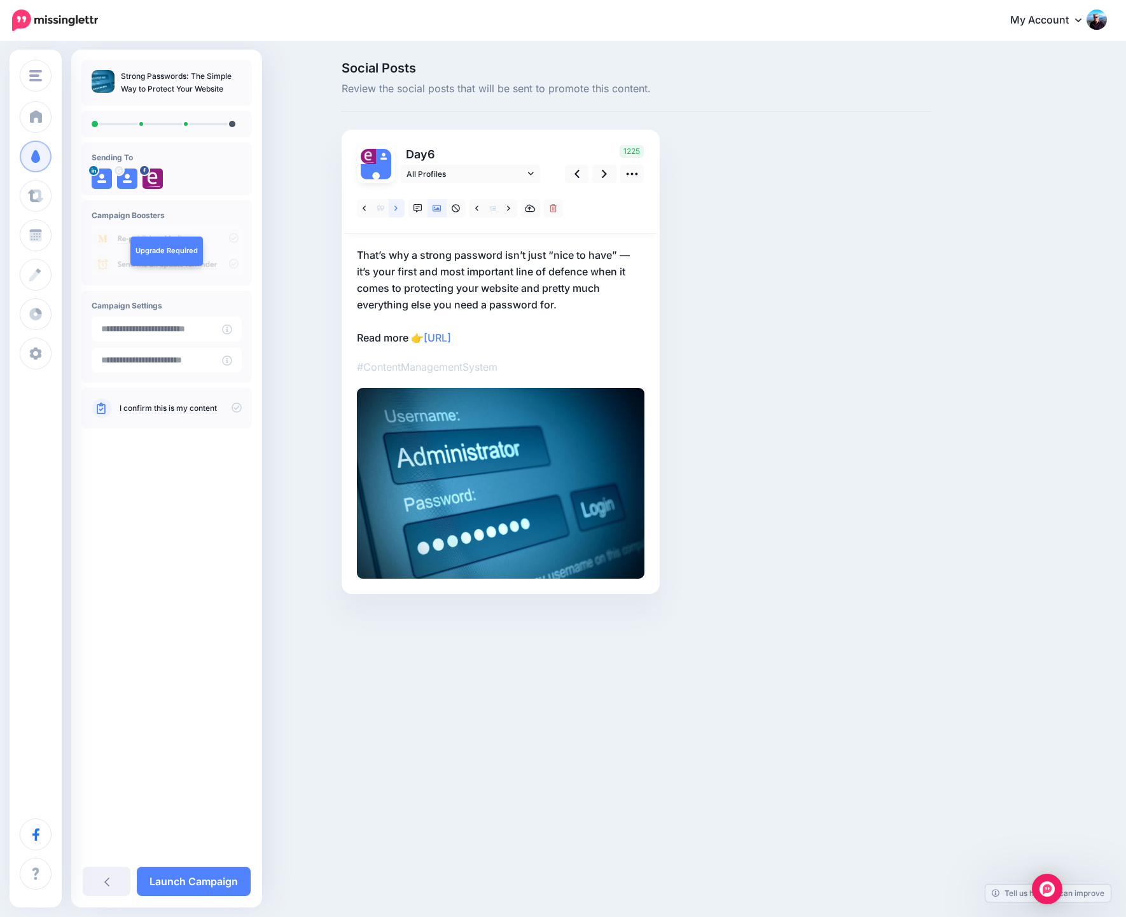
click at [394, 211] on link at bounding box center [397, 208] width 16 height 18
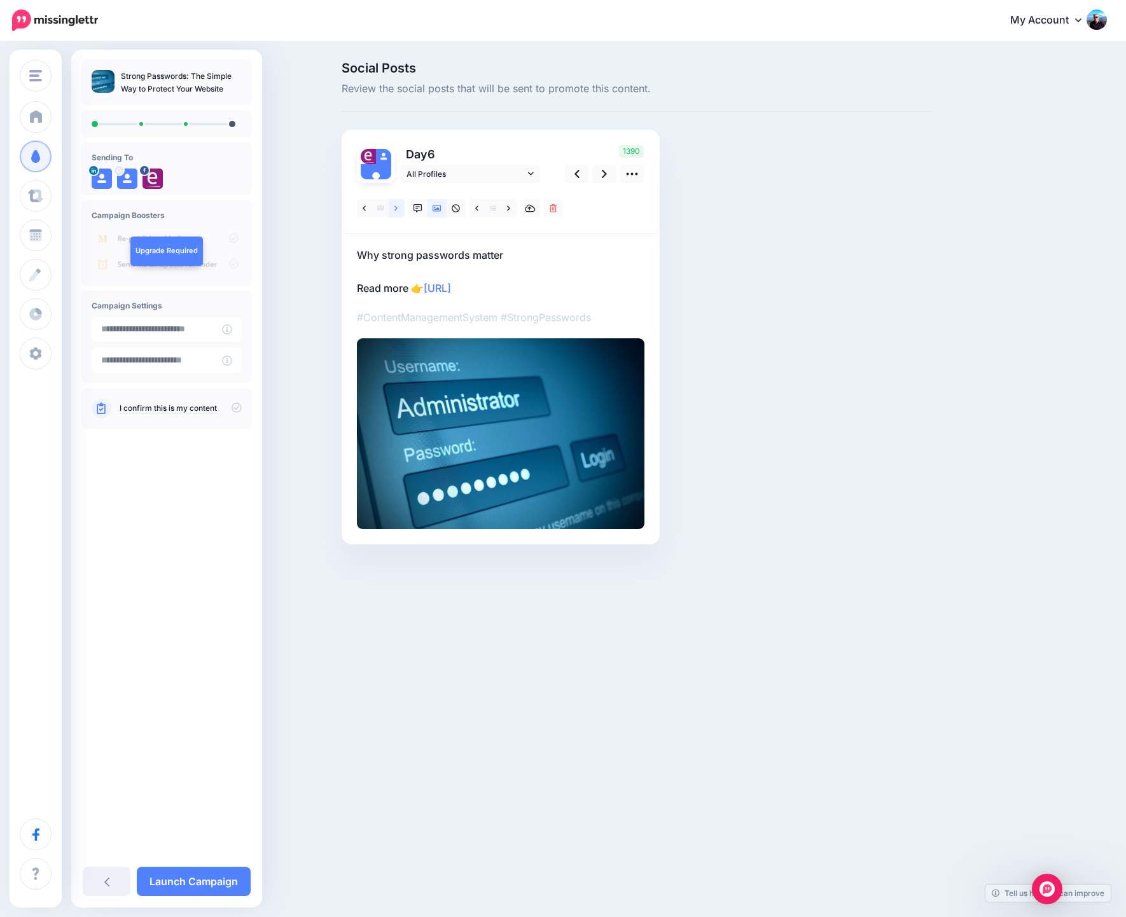
click at [394, 211] on link at bounding box center [397, 208] width 16 height 18
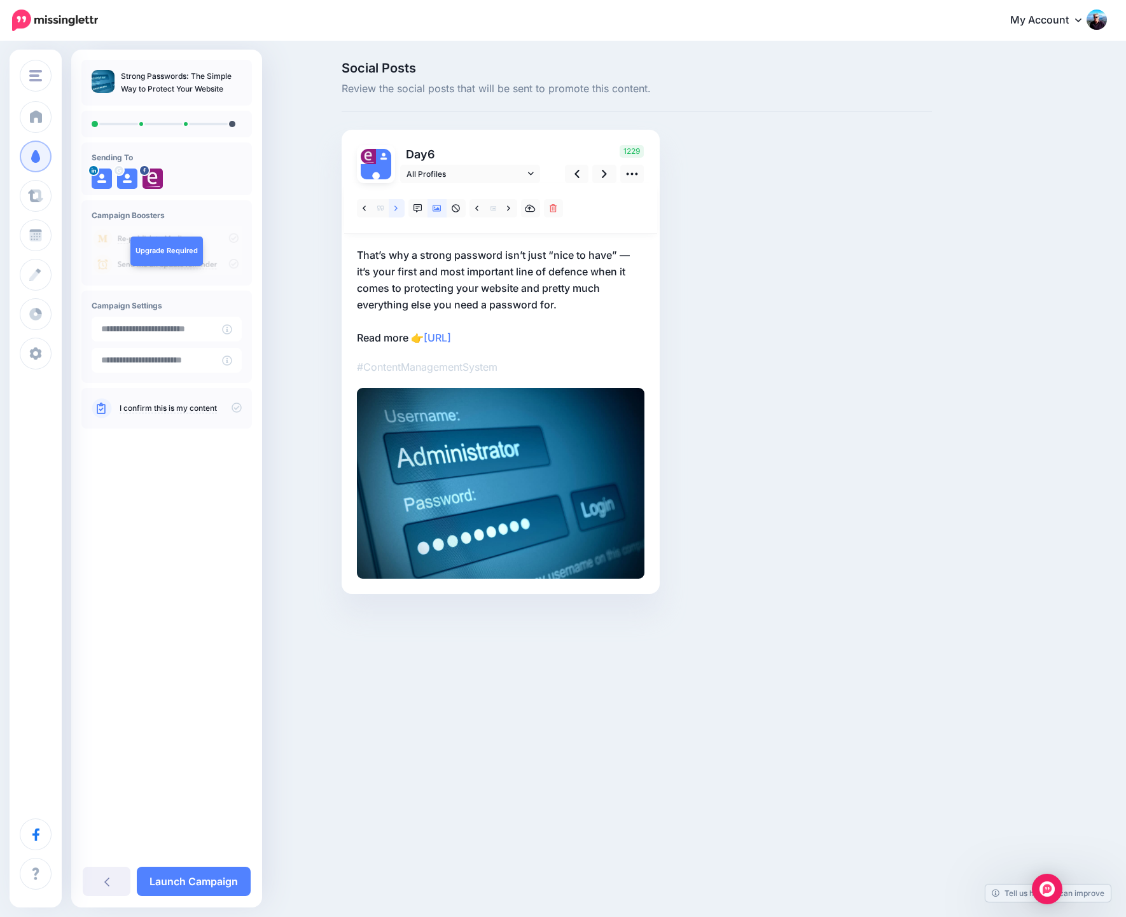
click at [394, 211] on link at bounding box center [397, 208] width 16 height 18
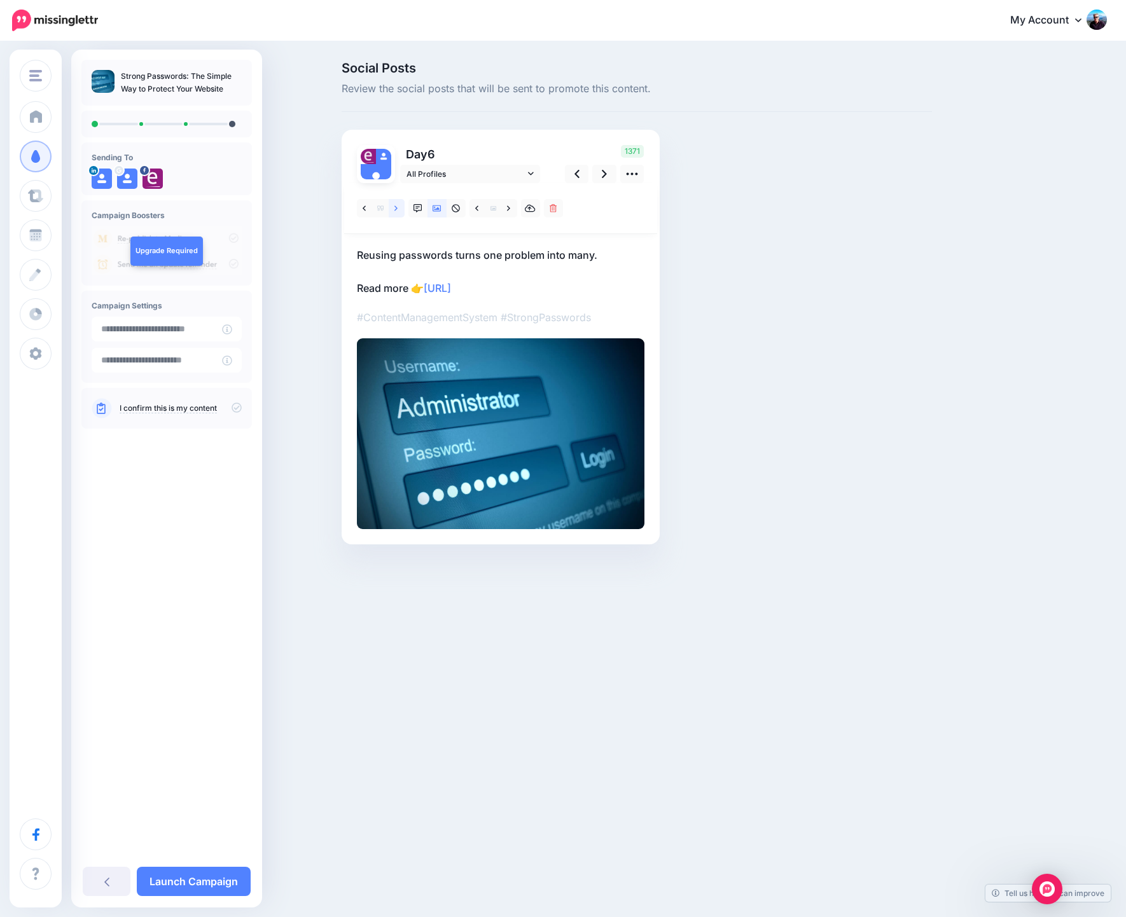
click at [394, 211] on link at bounding box center [397, 208] width 16 height 18
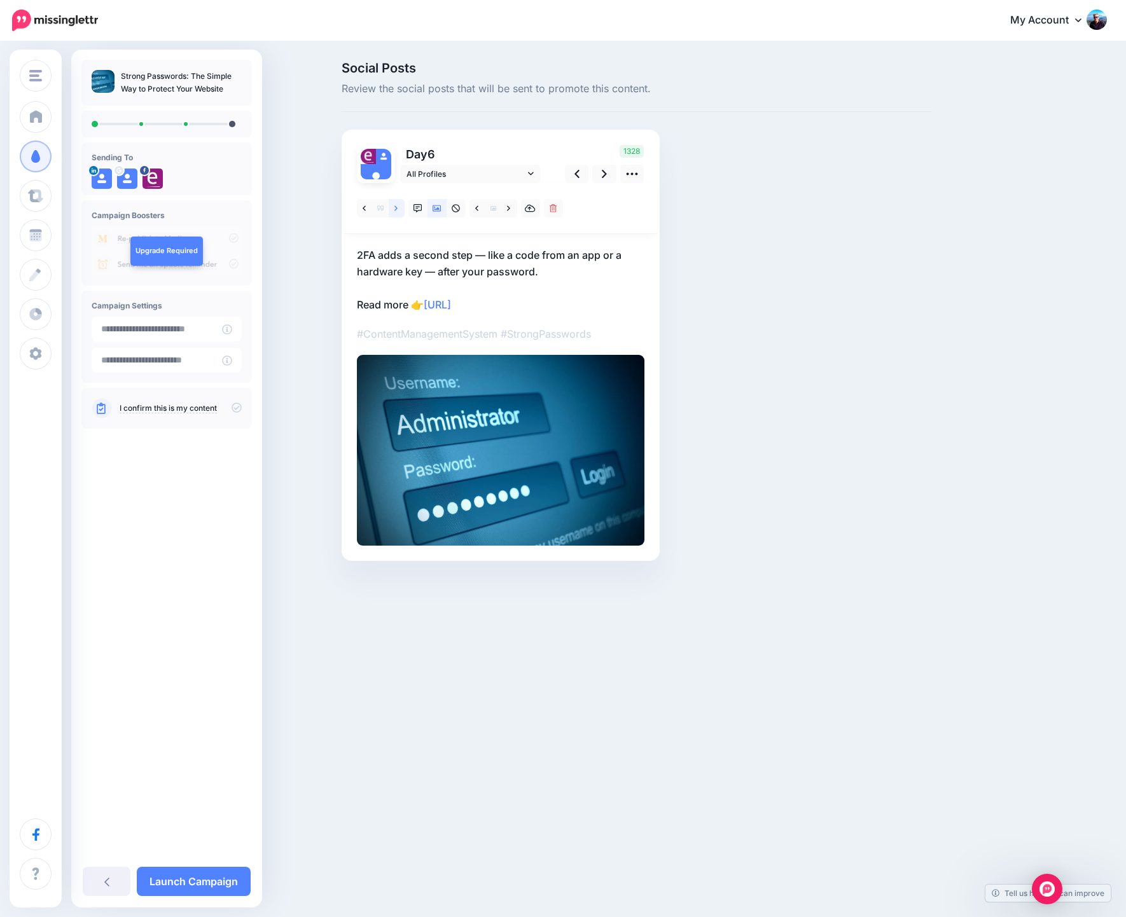
click at [394, 211] on link at bounding box center [397, 208] width 16 height 18
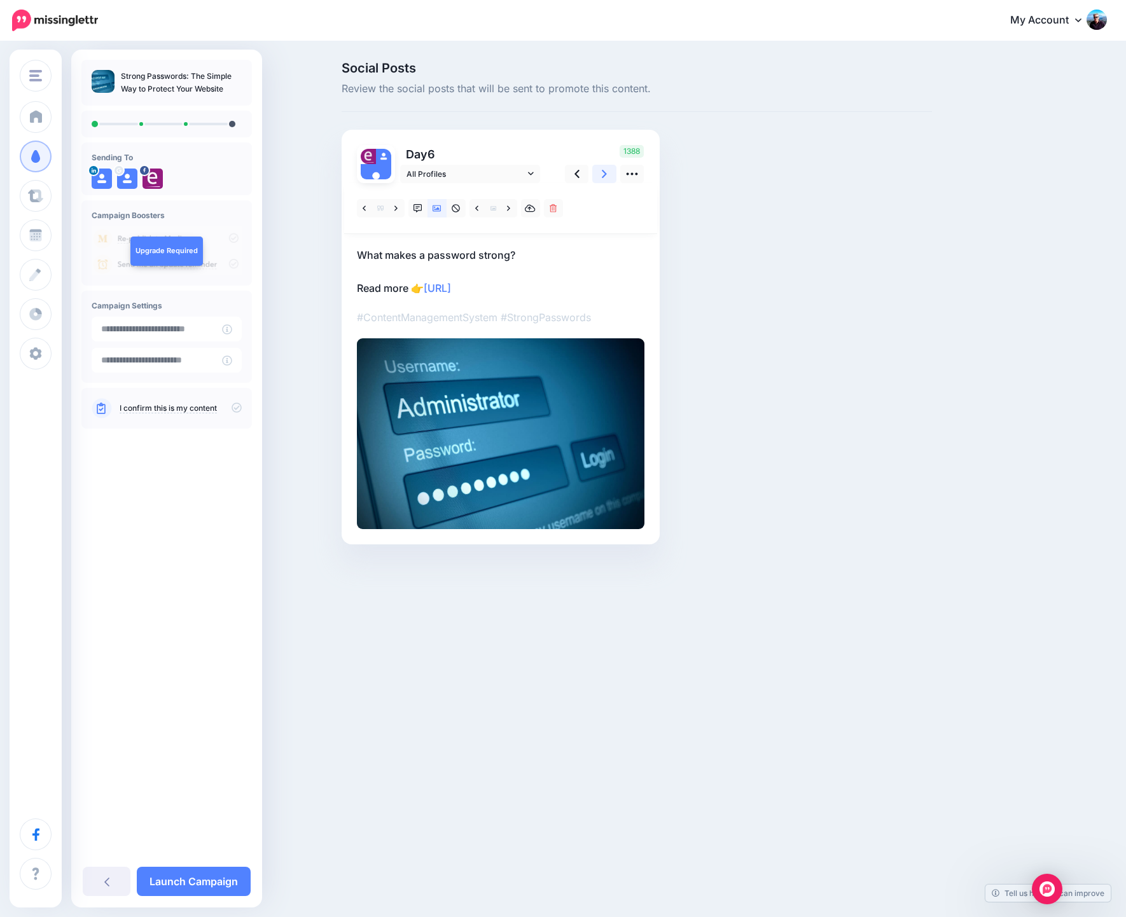
click at [602, 174] on link at bounding box center [604, 174] width 24 height 18
click at [396, 210] on icon at bounding box center [395, 208] width 3 height 9
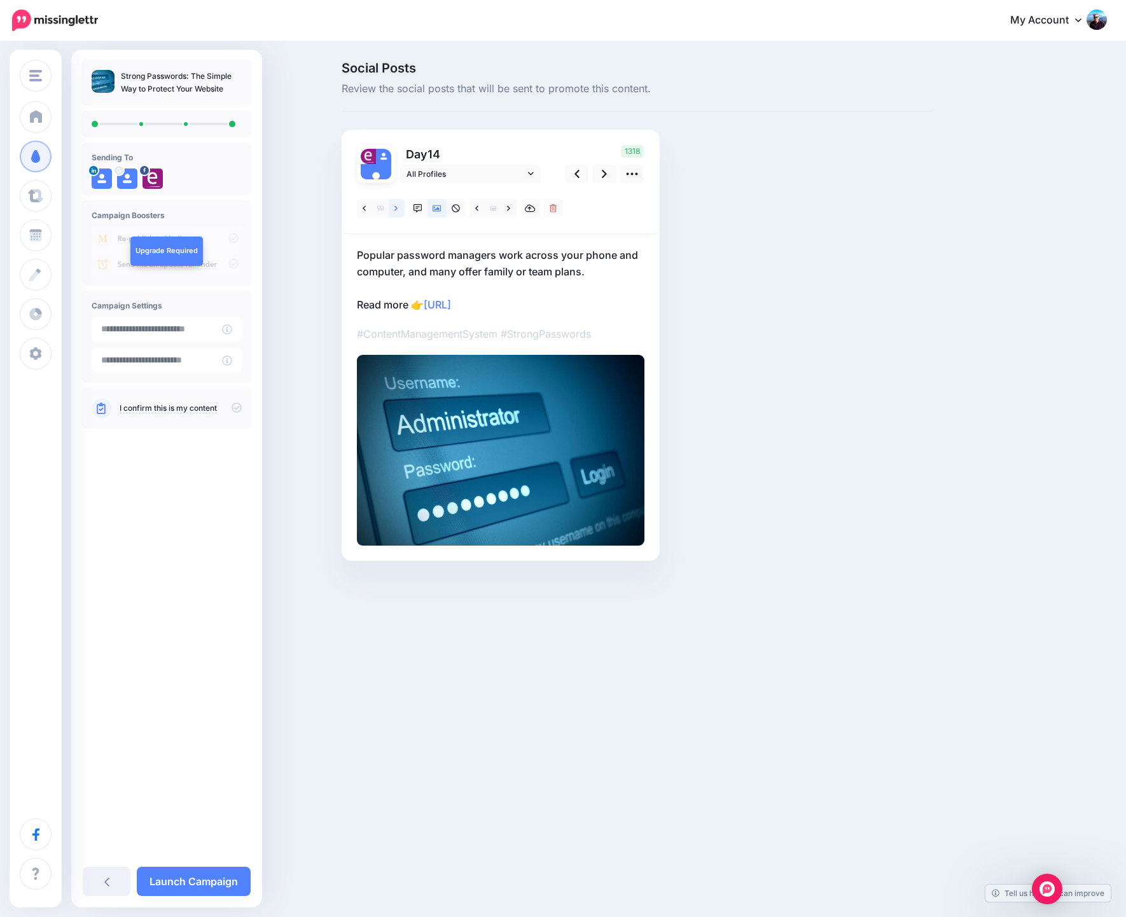
click at [396, 210] on icon at bounding box center [395, 208] width 3 height 9
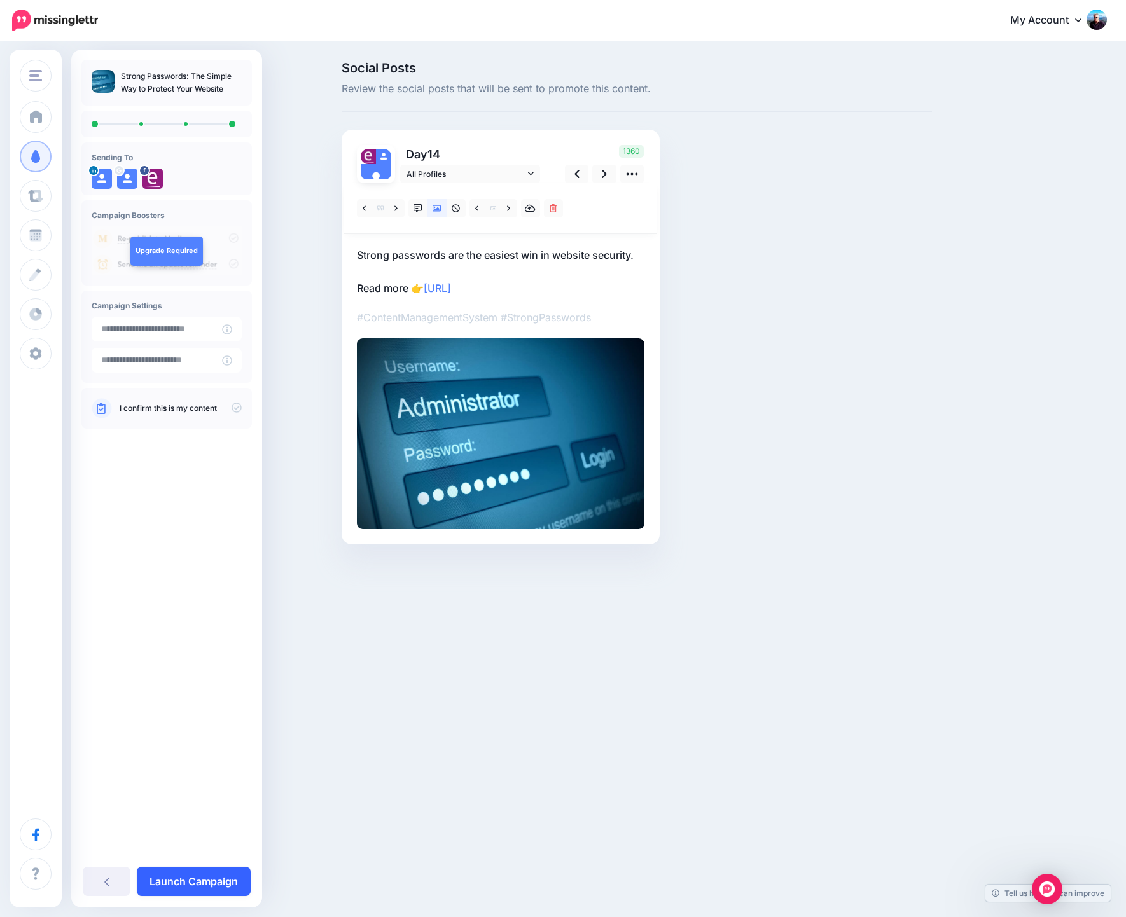
click at [227, 881] on link "Launch Campaign" at bounding box center [194, 881] width 114 height 29
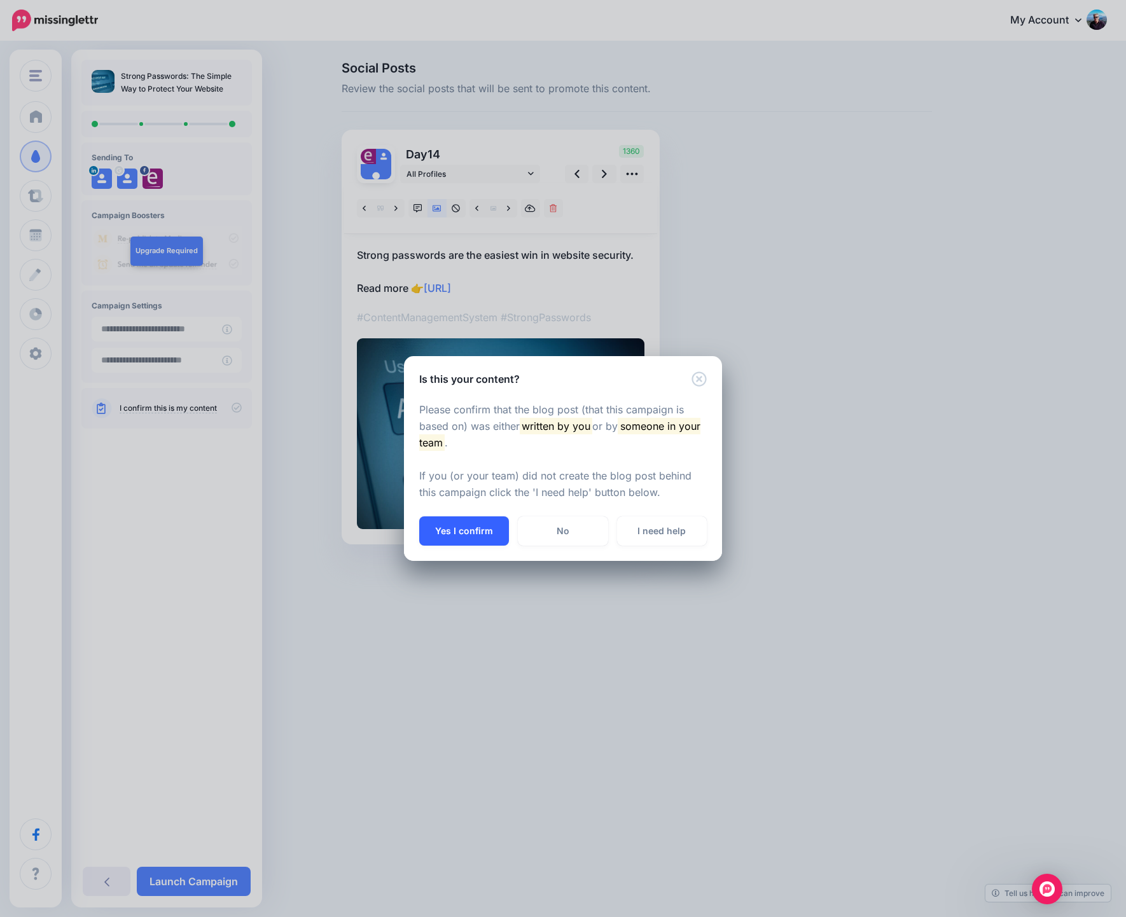
click at [467, 534] on button "Yes I confirm" at bounding box center [464, 530] width 90 height 29
